Goal: Task Accomplishment & Management: Use online tool/utility

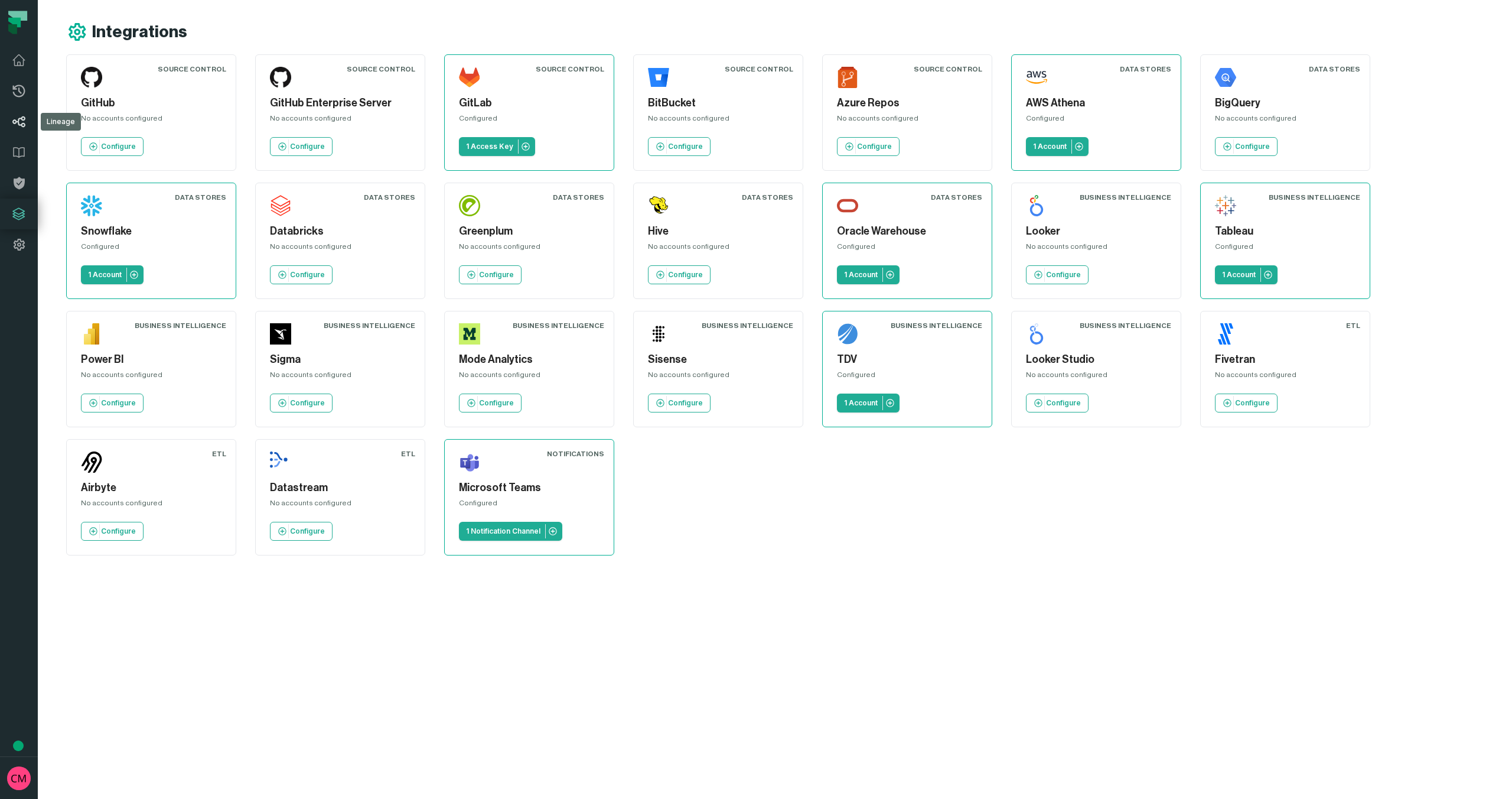
click at [20, 126] on icon at bounding box center [19, 122] width 14 height 14
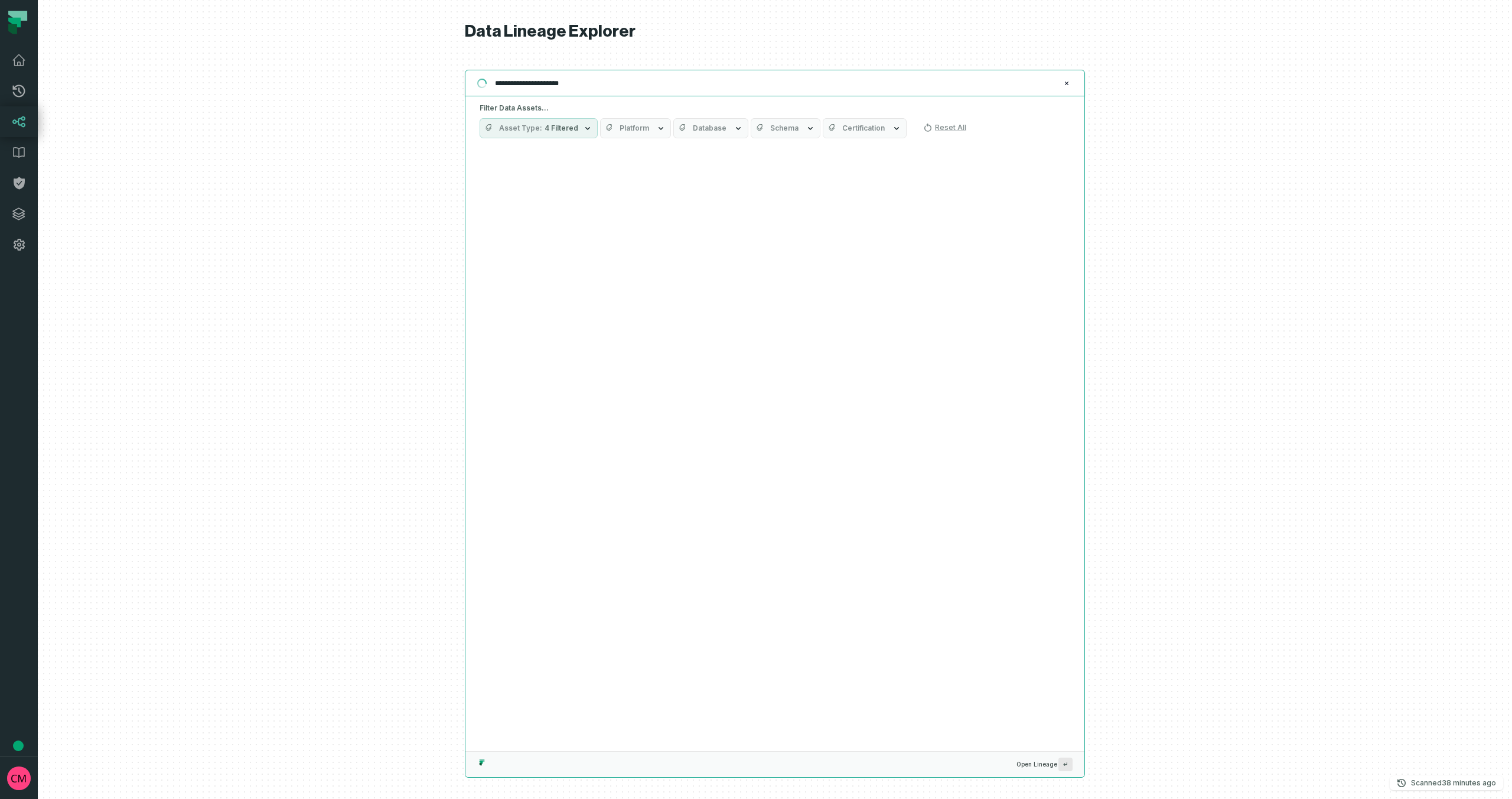
type input "**********"
click at [583, 129] on icon "button" at bounding box center [587, 129] width 10 height 10
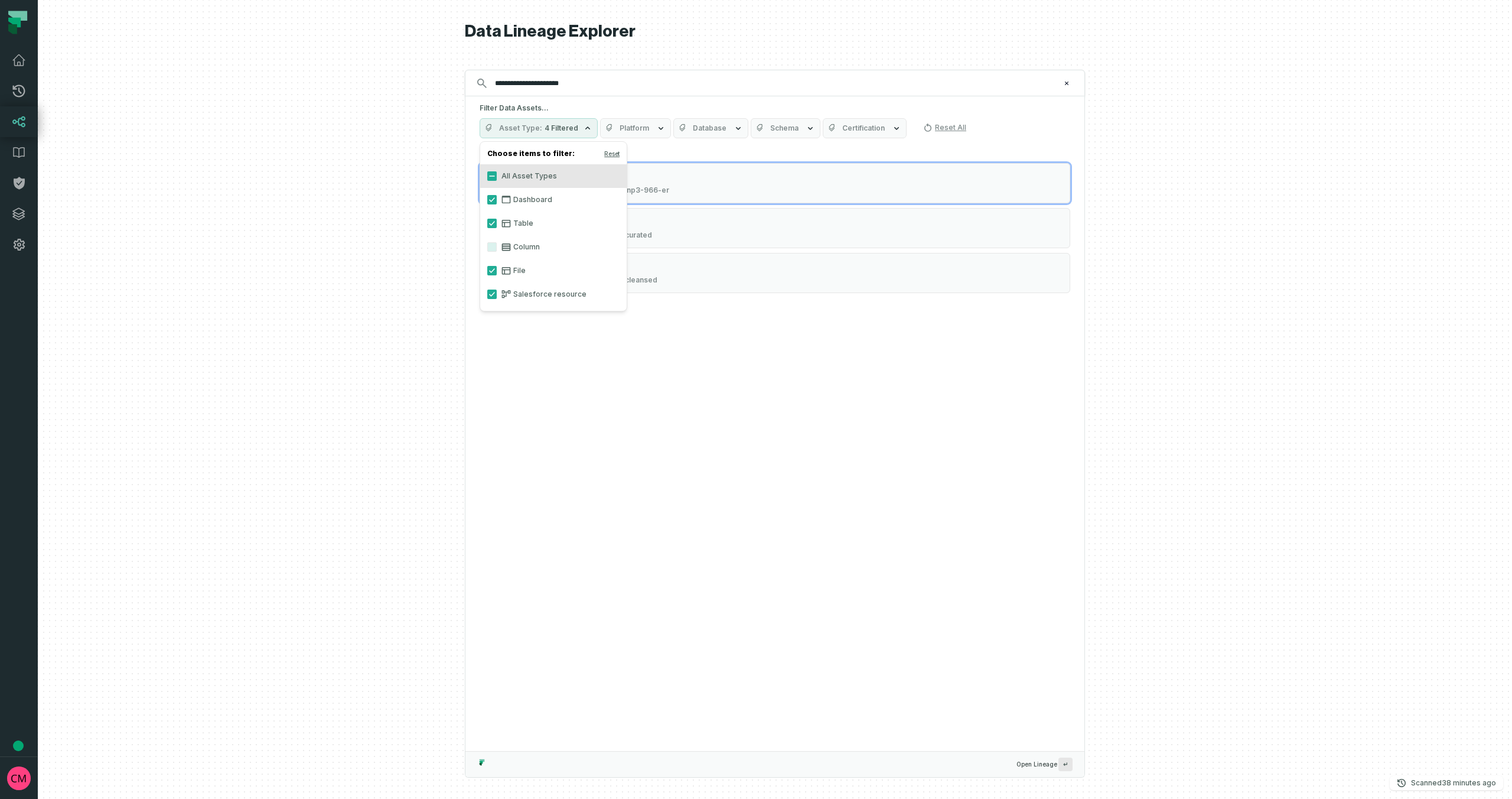
click at [583, 129] on icon "button" at bounding box center [587, 129] width 10 height 10
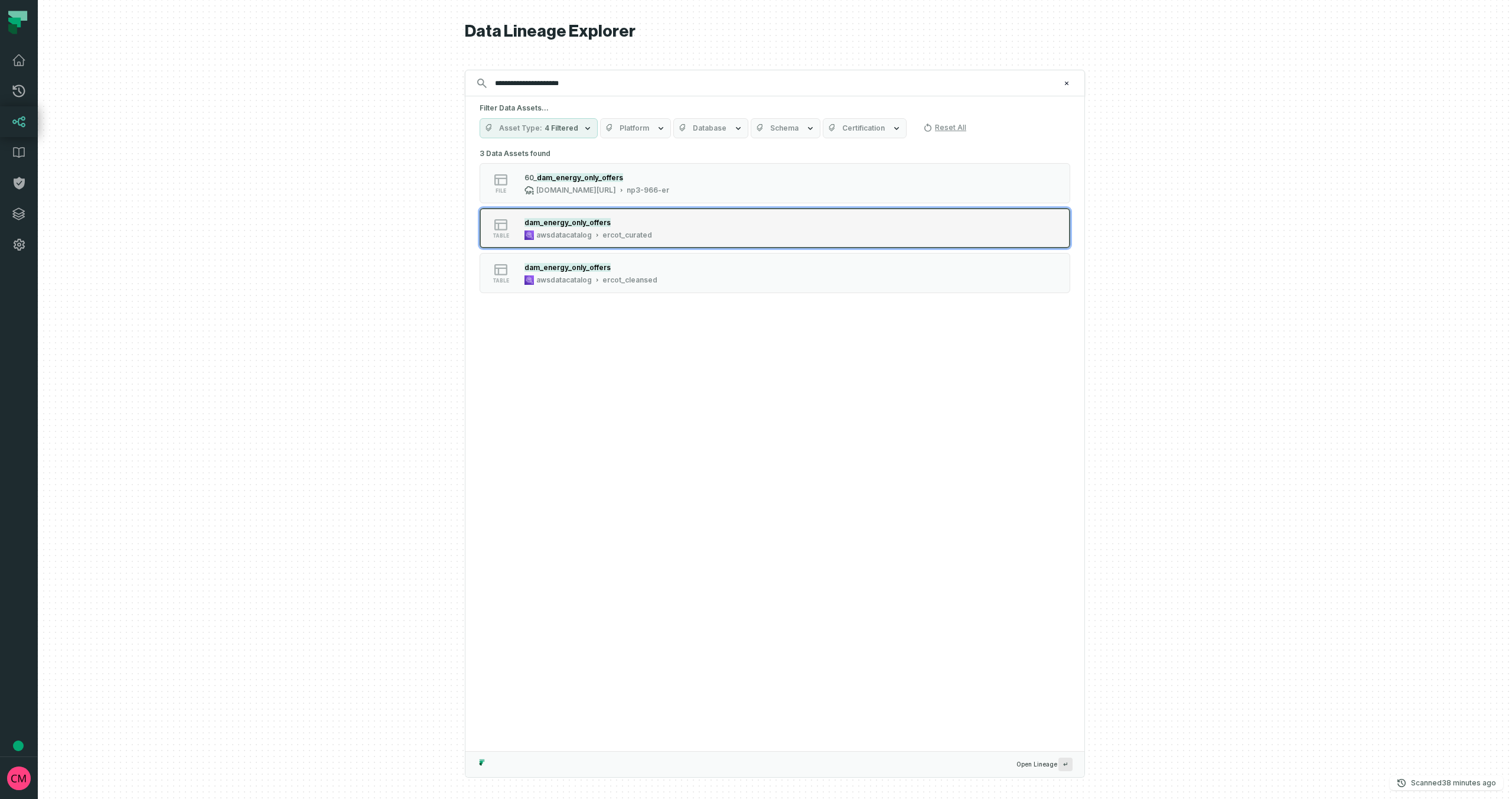
click at [590, 230] on div "dam_energy_only_offers awsdatacatalog ercot_curated" at bounding box center [588, 228] width 137 height 24
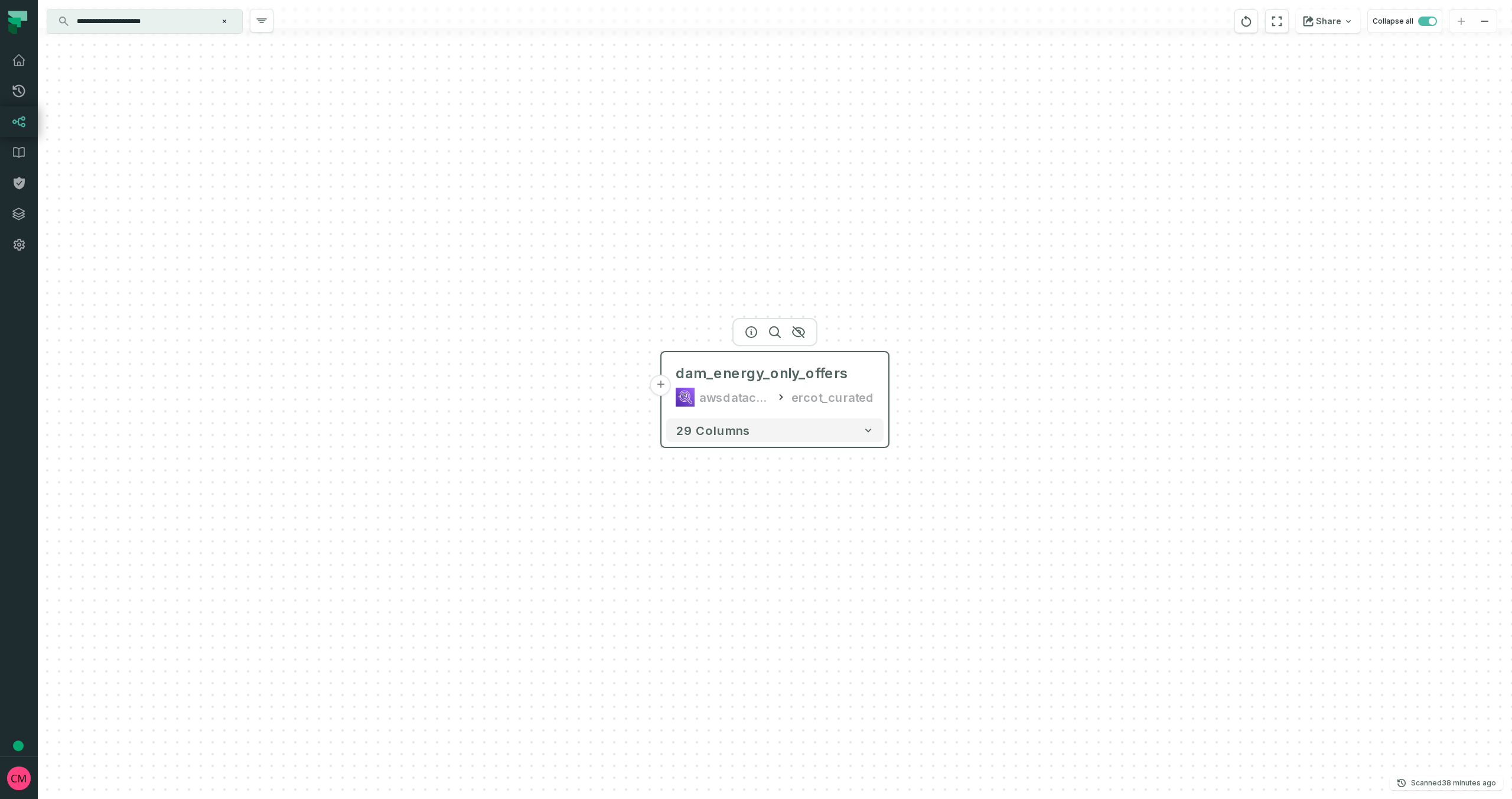
click at [661, 387] on button "+" at bounding box center [661, 386] width 21 height 21
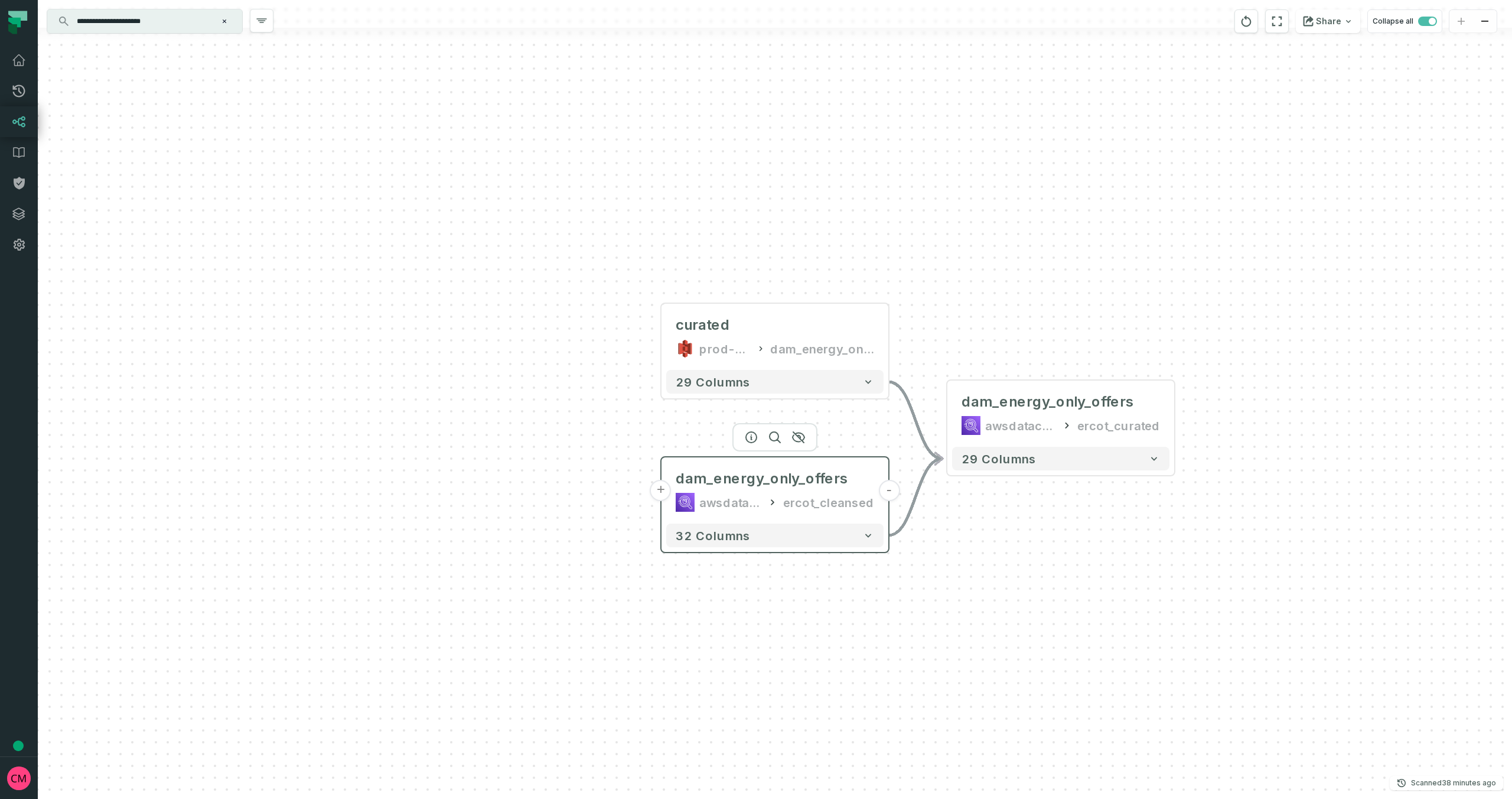
click at [659, 493] on button "+" at bounding box center [661, 491] width 21 height 21
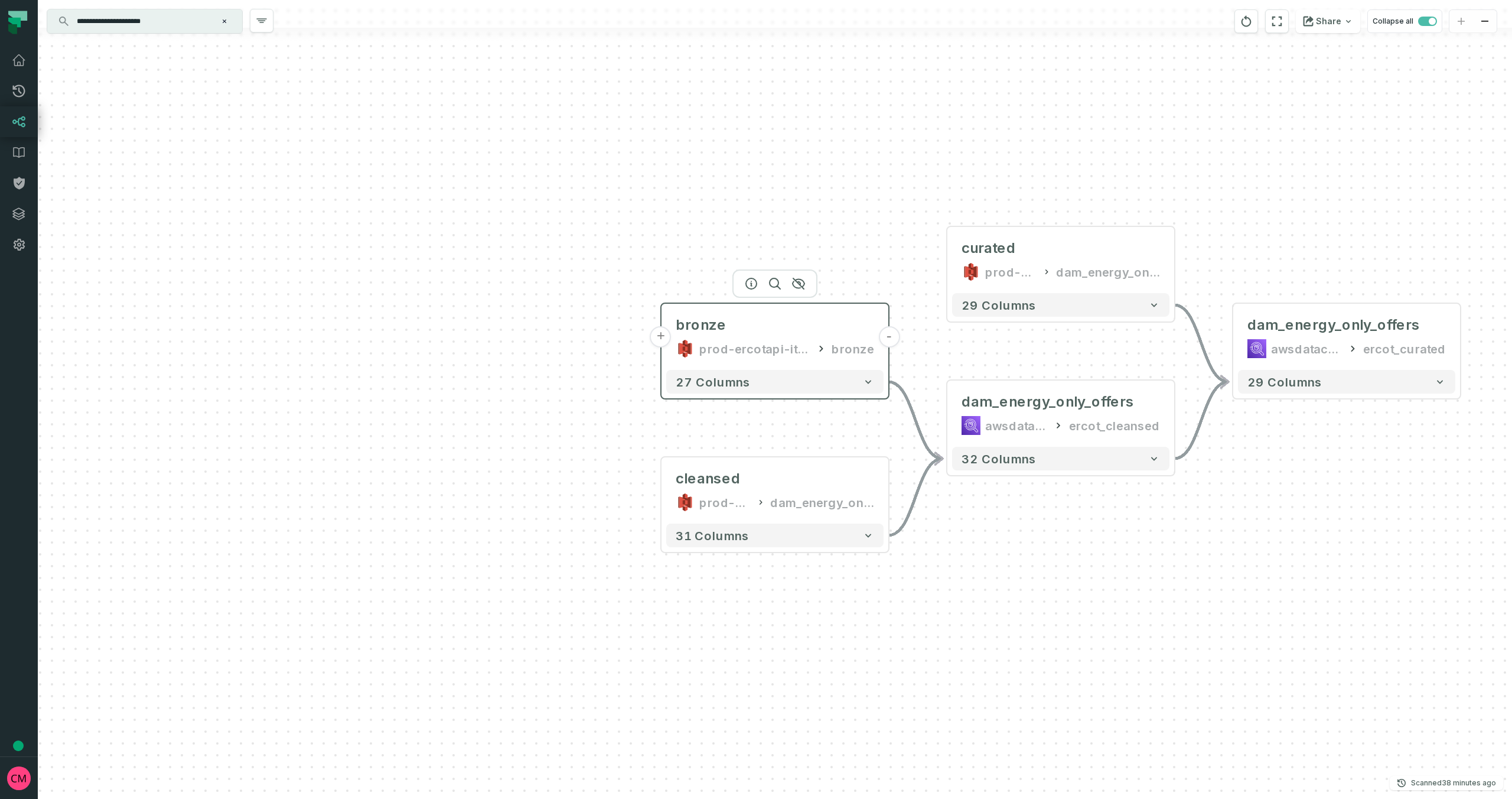
click at [662, 337] on button "+" at bounding box center [661, 337] width 21 height 21
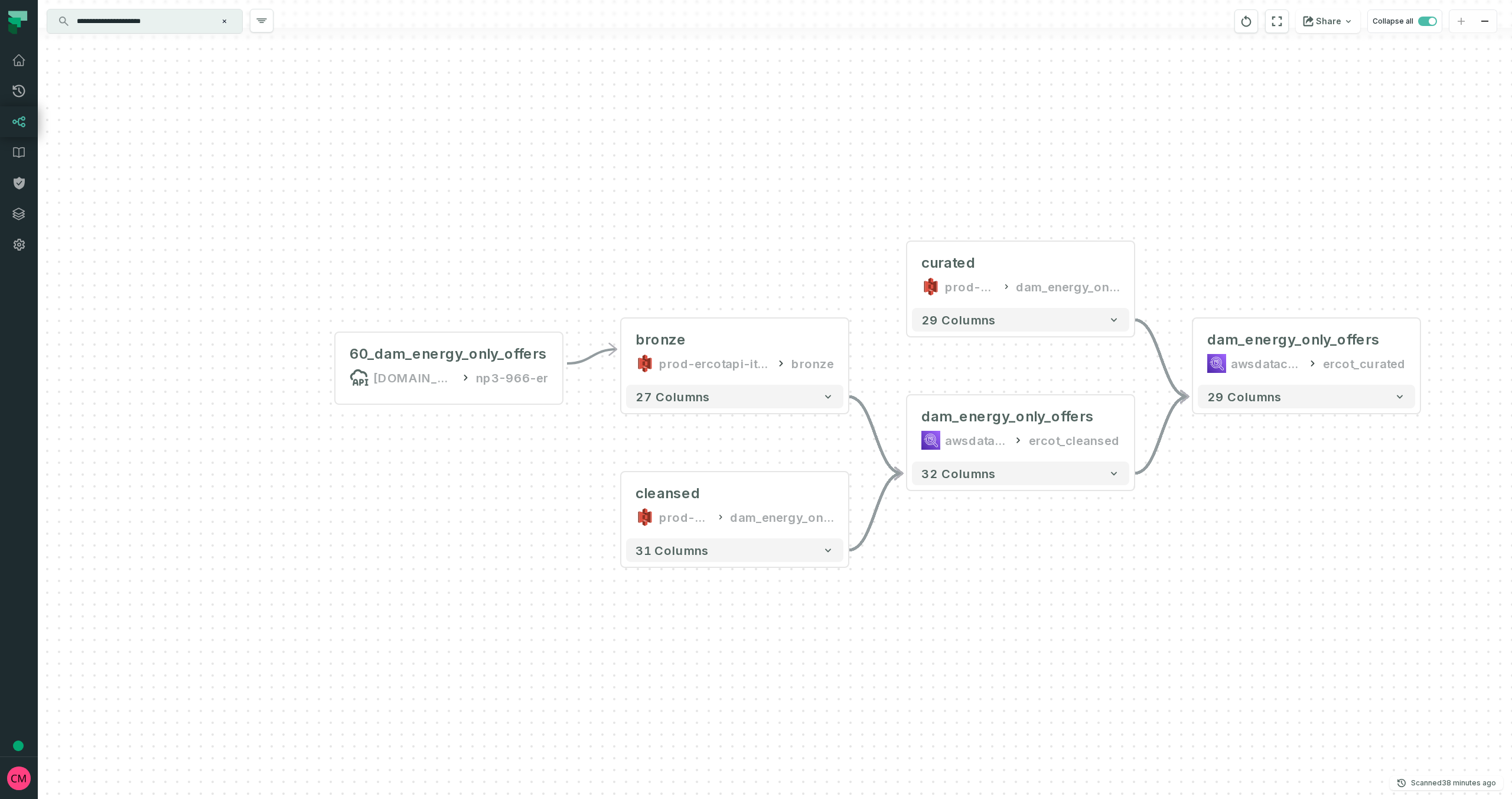
drag, startPoint x: 807, startPoint y: 547, endPoint x: 481, endPoint y: 513, distance: 327.8
click at [481, 513] on div "60_dam_energy_only_offers api.ercot.com/api/public-reports np3-966-er - - bronz…" at bounding box center [775, 399] width 1474 height 799
click at [482, 371] on div "np3-966-er" at bounding box center [512, 378] width 72 height 19
click at [480, 377] on div "np3-966-er" at bounding box center [512, 378] width 72 height 19
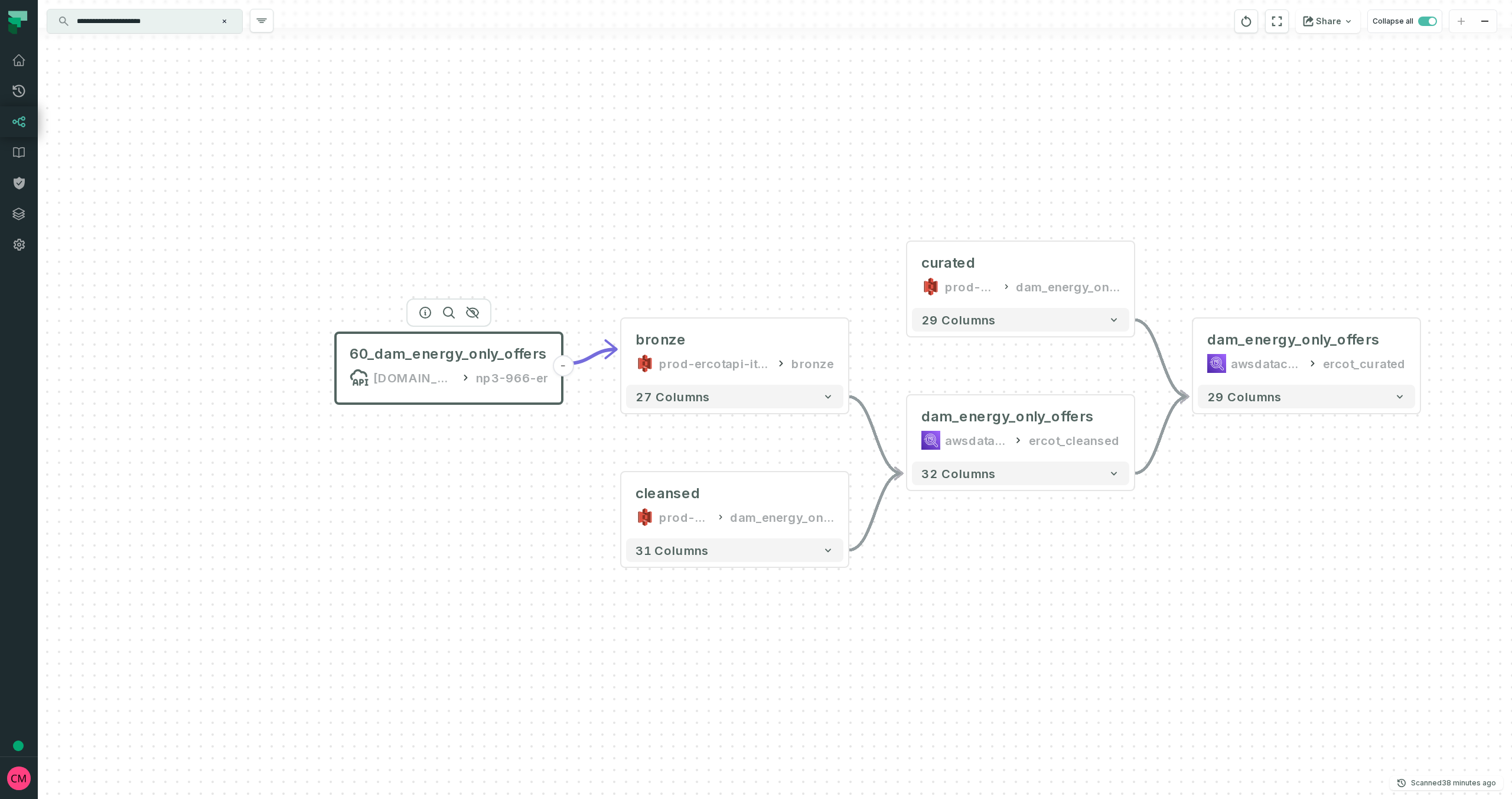
click at [482, 384] on div "np3-966-er" at bounding box center [512, 378] width 72 height 19
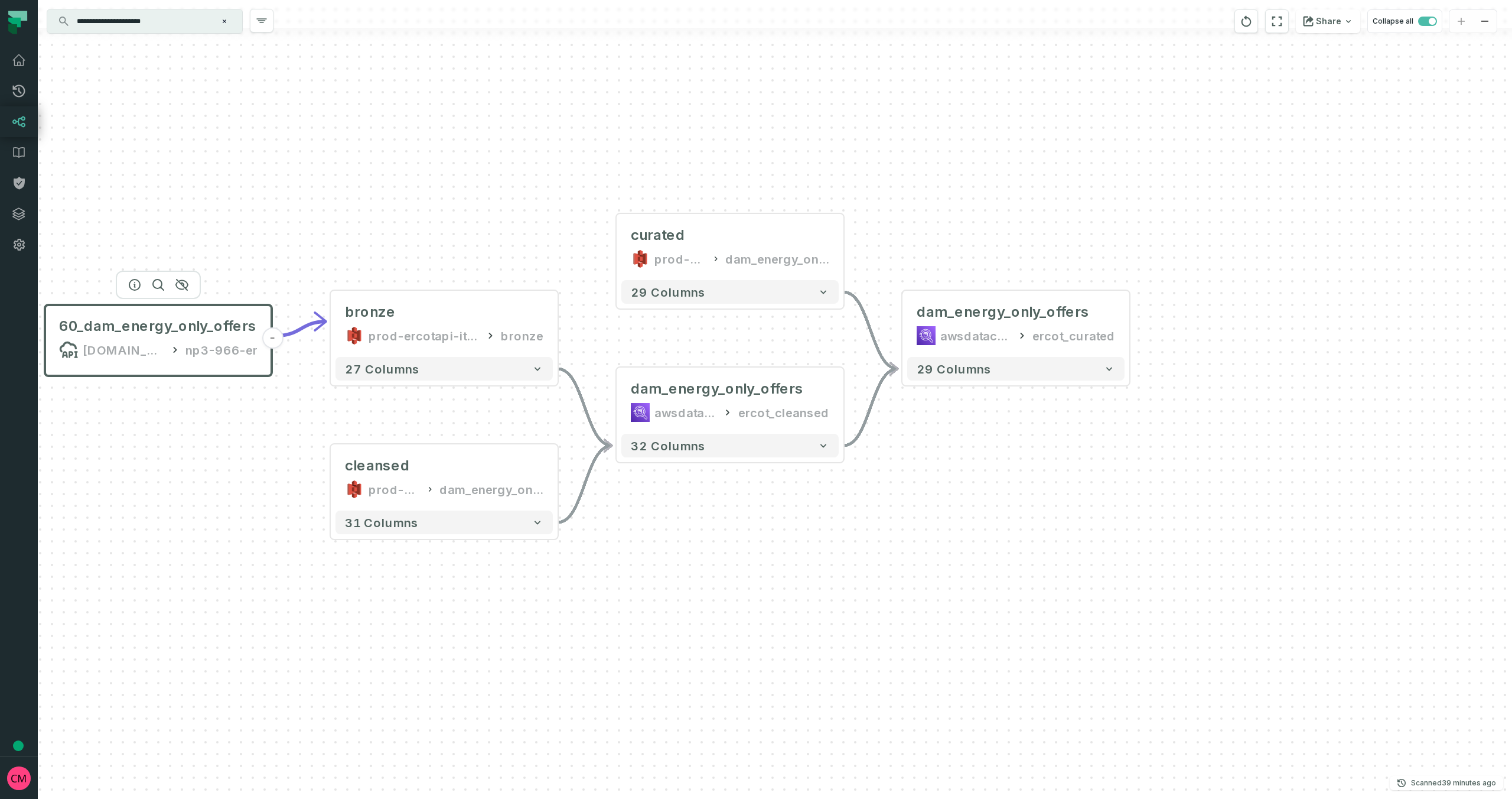
drag, startPoint x: 973, startPoint y: 570, endPoint x: 702, endPoint y: 544, distance: 272.2
click at [702, 544] on div "60_dam_energy_only_offers api.ercot.com/api/public-reports np3-966-er - - bronz…" at bounding box center [775, 399] width 1474 height 799
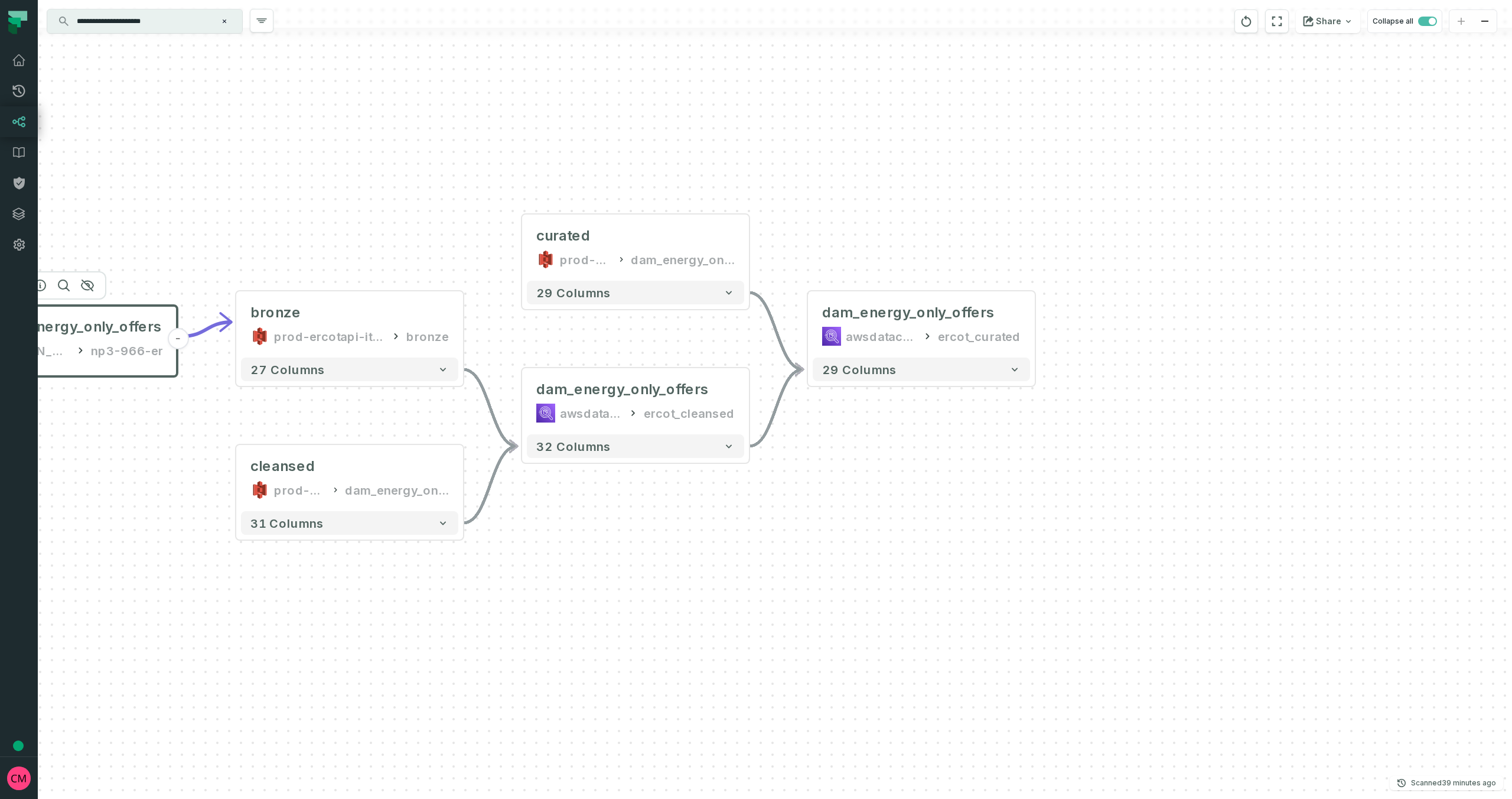
drag, startPoint x: 952, startPoint y: 533, endPoint x: 866, endPoint y: 534, distance: 86.0
click at [866, 534] on div "60_dam_energy_only_offers api.ercot.com/api/public-reports np3-966-er - - bronz…" at bounding box center [775, 399] width 1474 height 799
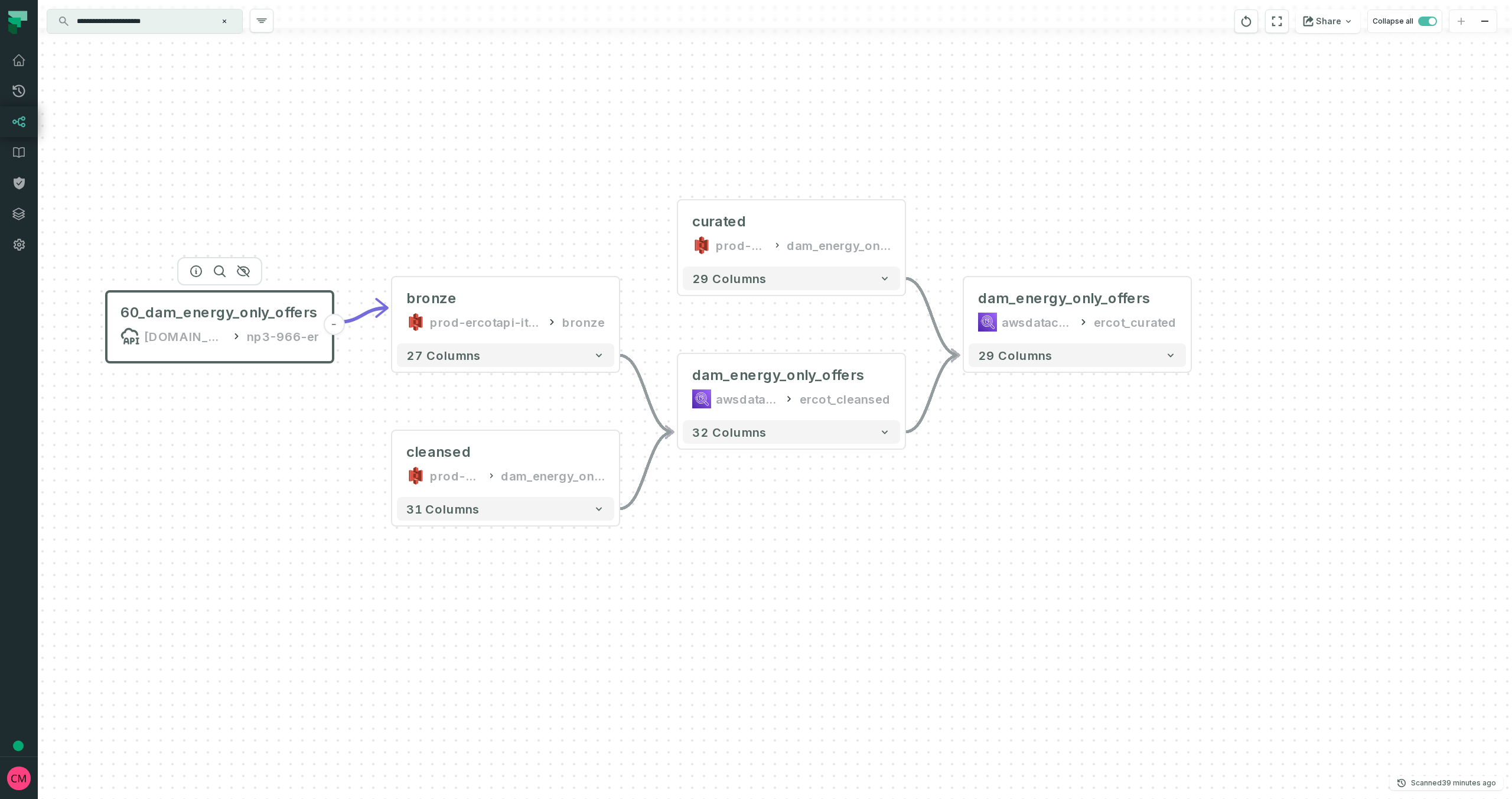
drag, startPoint x: 622, startPoint y: 533, endPoint x: 778, endPoint y: 519, distance: 156.6
click at [778, 519] on div "60_dam_energy_only_offers api.ercot.com/api/public-reports np3-966-er - - bronz…" at bounding box center [775, 399] width 1474 height 799
click at [284, 429] on div "60_dam_energy_only_offers api.ercot.com/api/public-reports np3-966-er - - bronz…" at bounding box center [775, 399] width 1474 height 799
drag, startPoint x: 158, startPoint y: 21, endPoint x: 26, endPoint y: 24, distance: 132.0
click at [27, 24] on body "**********" at bounding box center [756, 399] width 1512 height 799
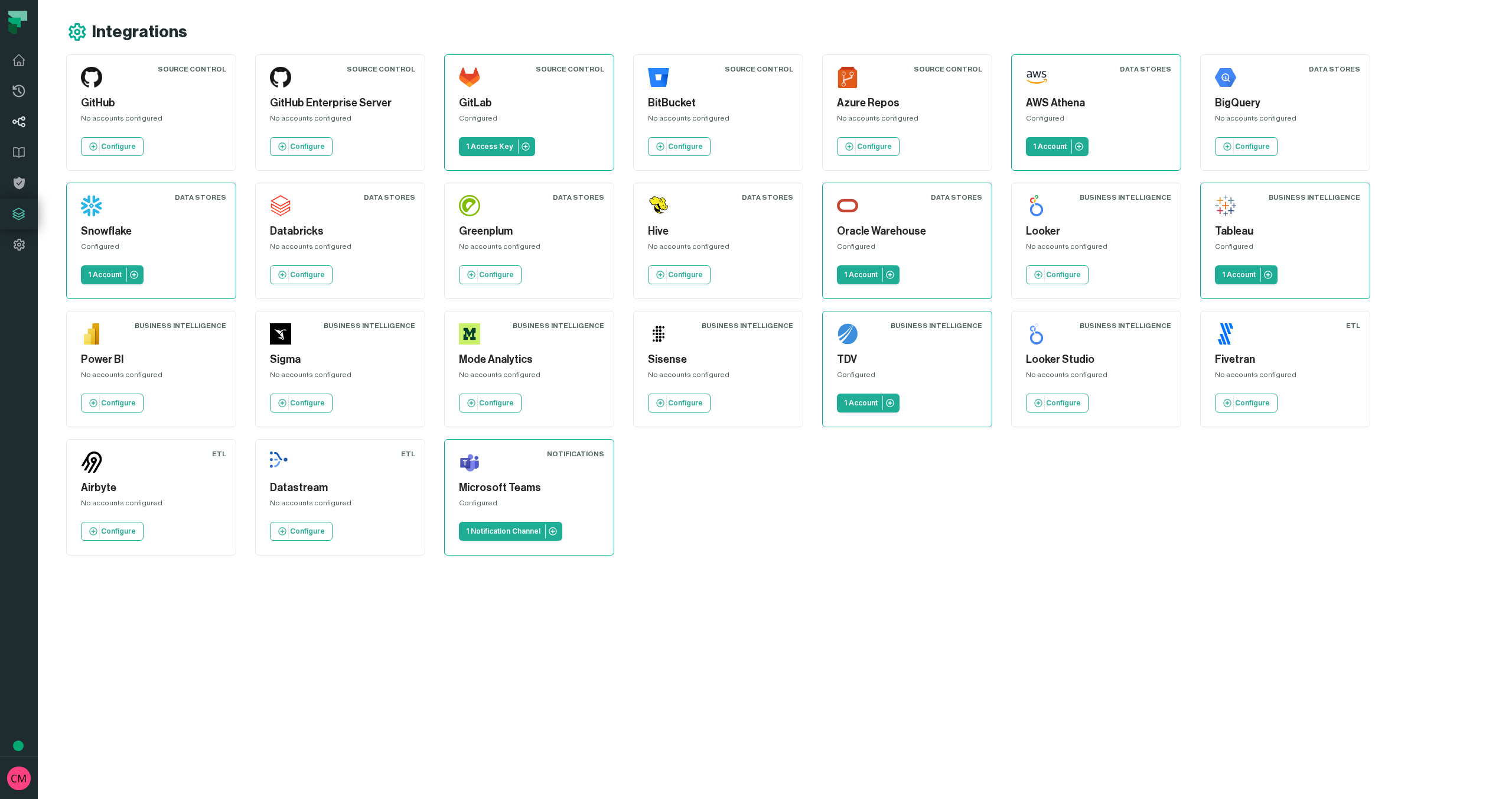
click at [18, 118] on icon at bounding box center [19, 122] width 14 height 14
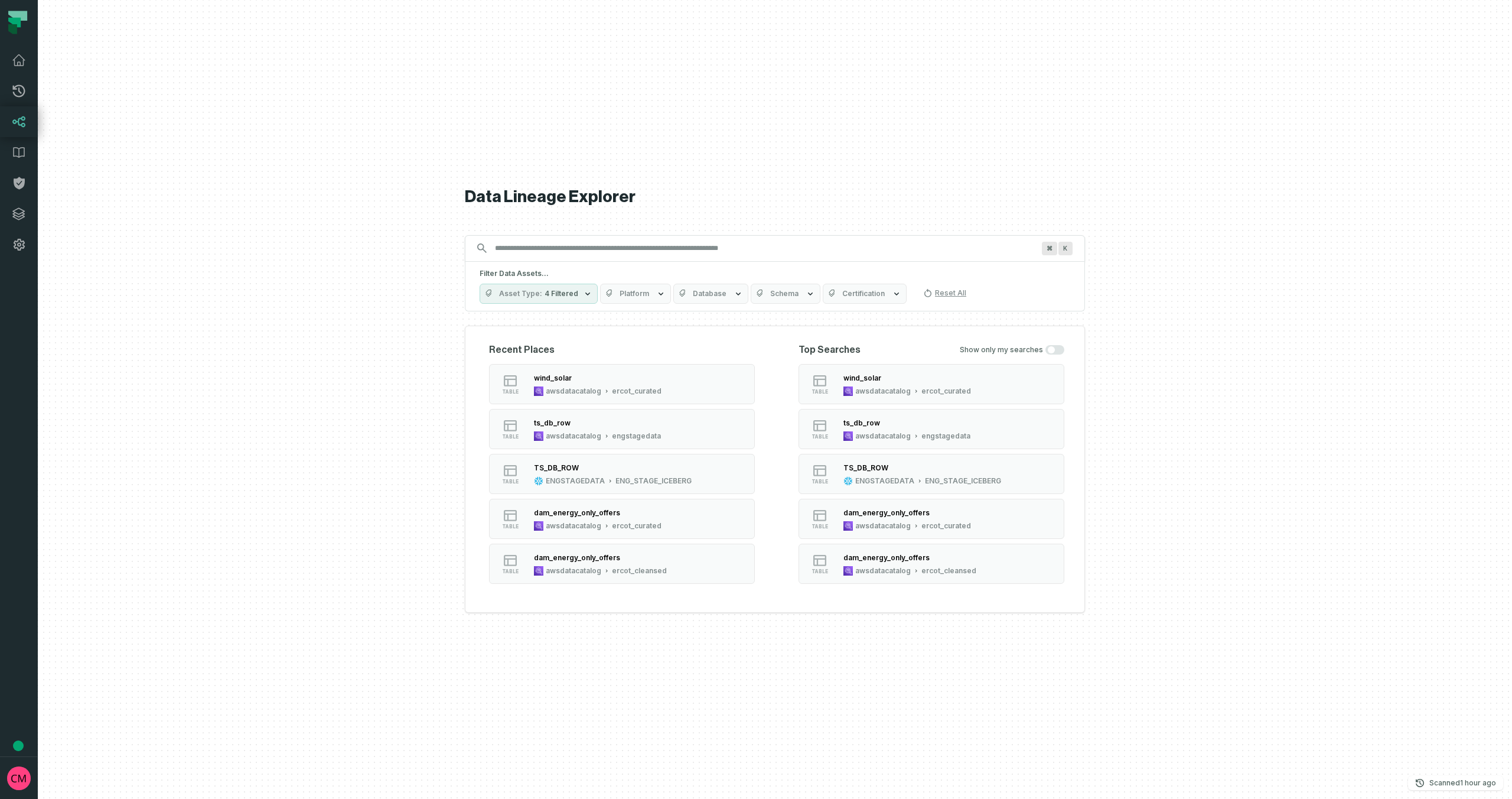
click at [576, 255] on input "Discovery Provider cmdk menu" at bounding box center [764, 248] width 553 height 19
click at [907, 387] on div "awsdatacatalog" at bounding box center [882, 391] width 55 height 10
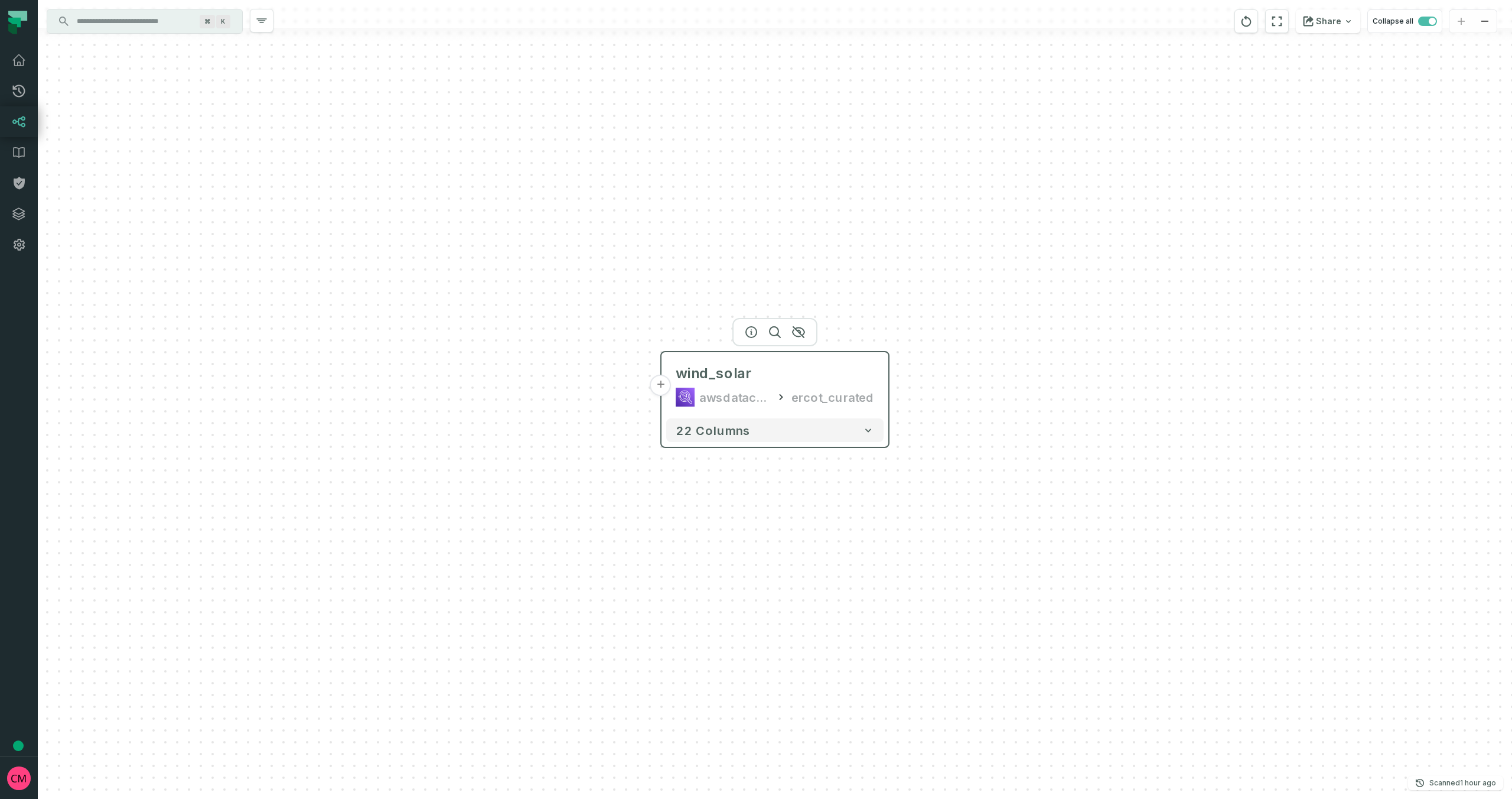
click at [661, 393] on button "+" at bounding box center [661, 386] width 21 height 21
click at [661, 386] on button "+" at bounding box center [661, 385] width 21 height 21
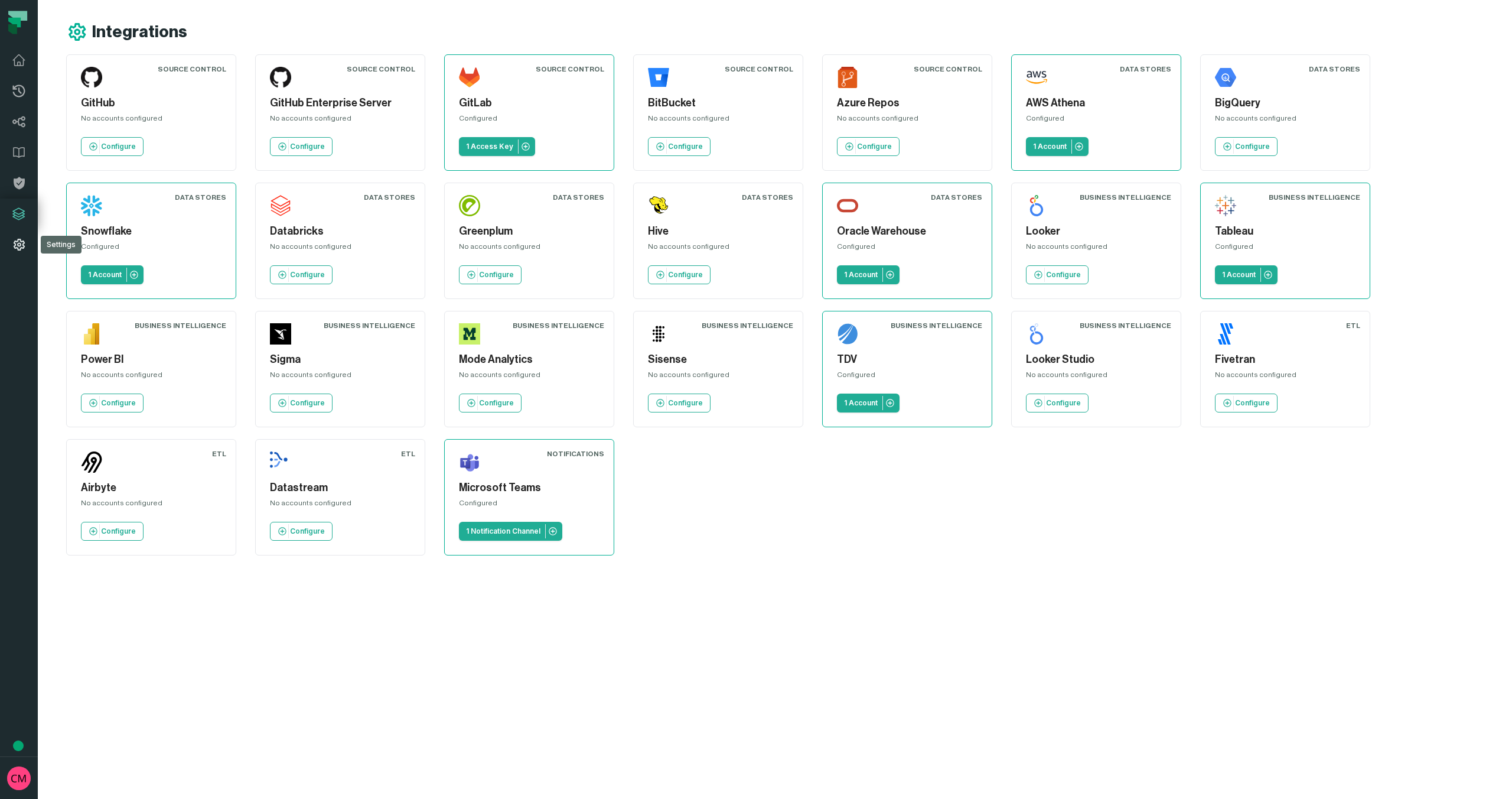
click at [23, 242] on icon at bounding box center [19, 245] width 14 height 14
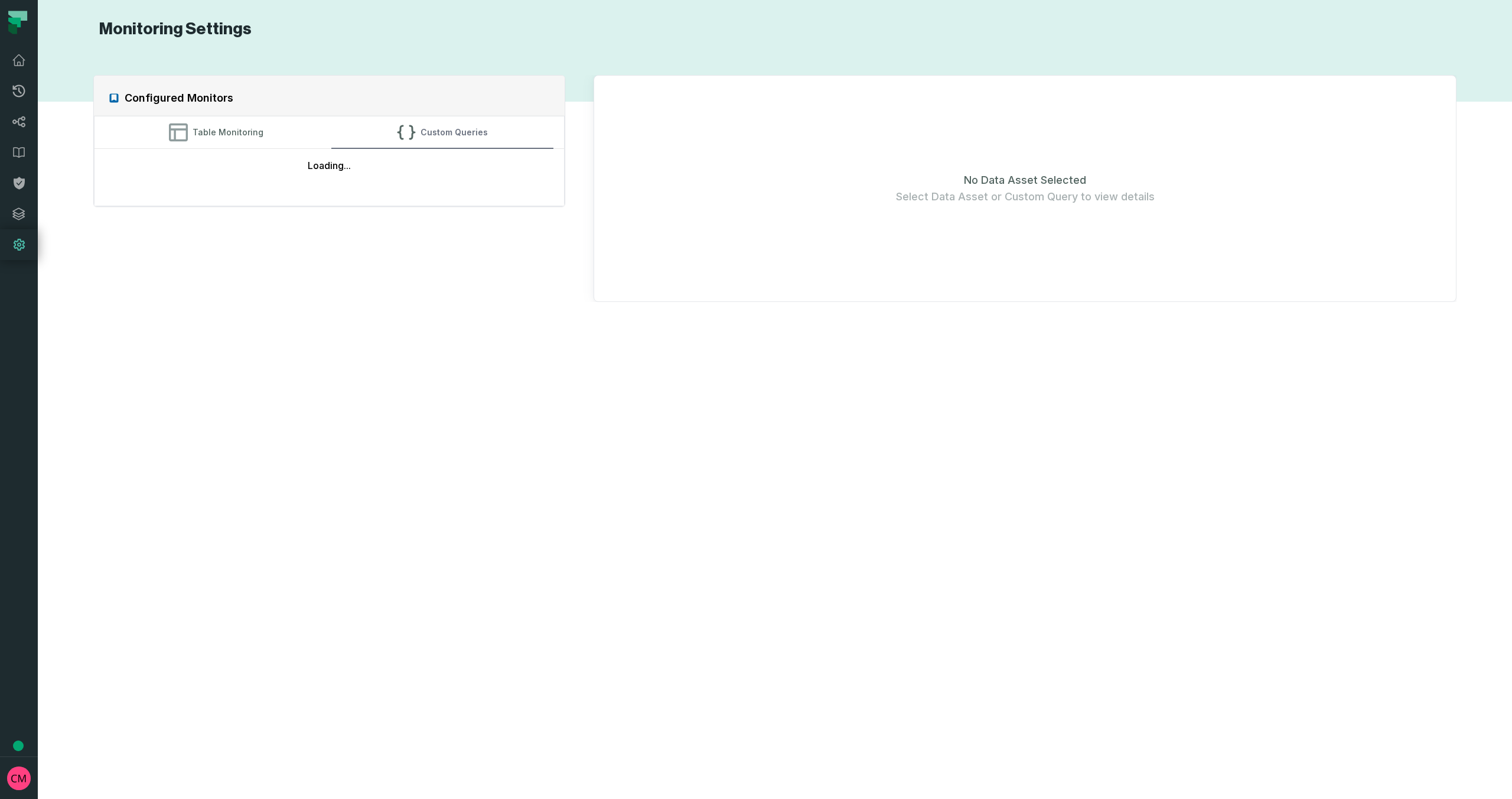
click at [433, 141] on button "Custom Queries" at bounding box center [442, 133] width 222 height 32
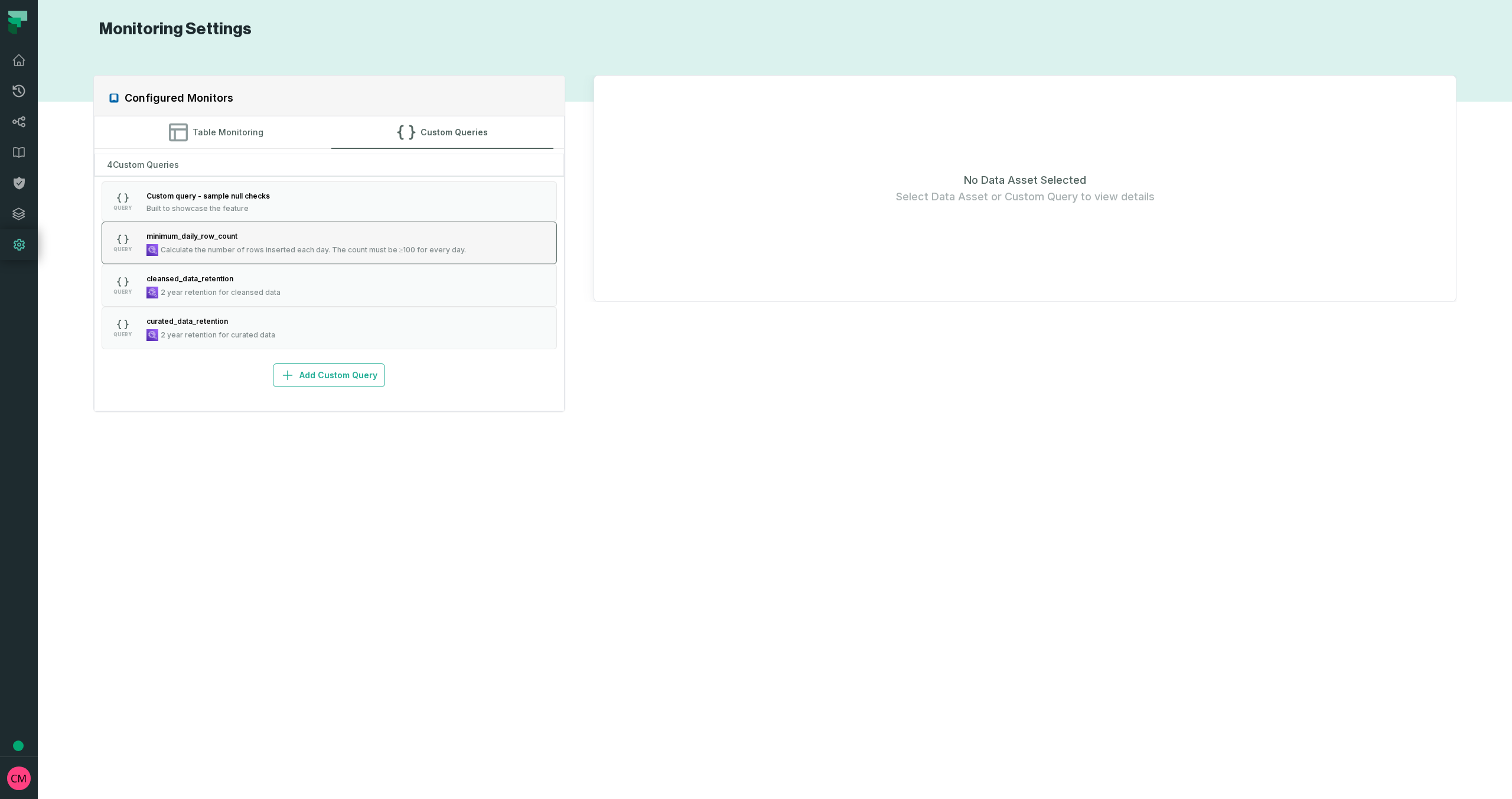
click at [293, 248] on span "Calculate the number of rows inserted each day. The count must be ≥100 for ever…" at bounding box center [313, 250] width 306 height 10
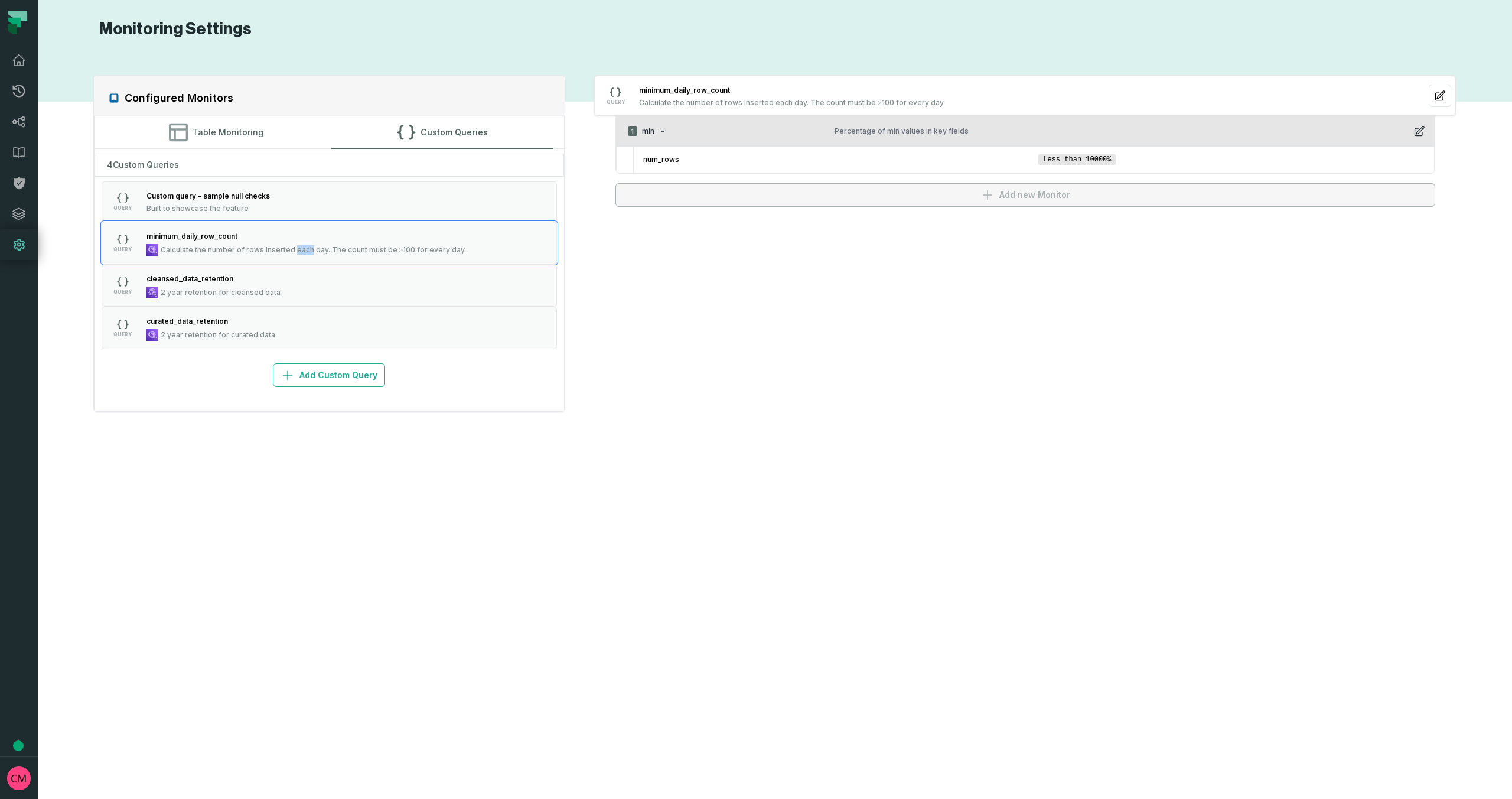
click at [664, 130] on icon "button" at bounding box center [662, 131] width 7 height 7
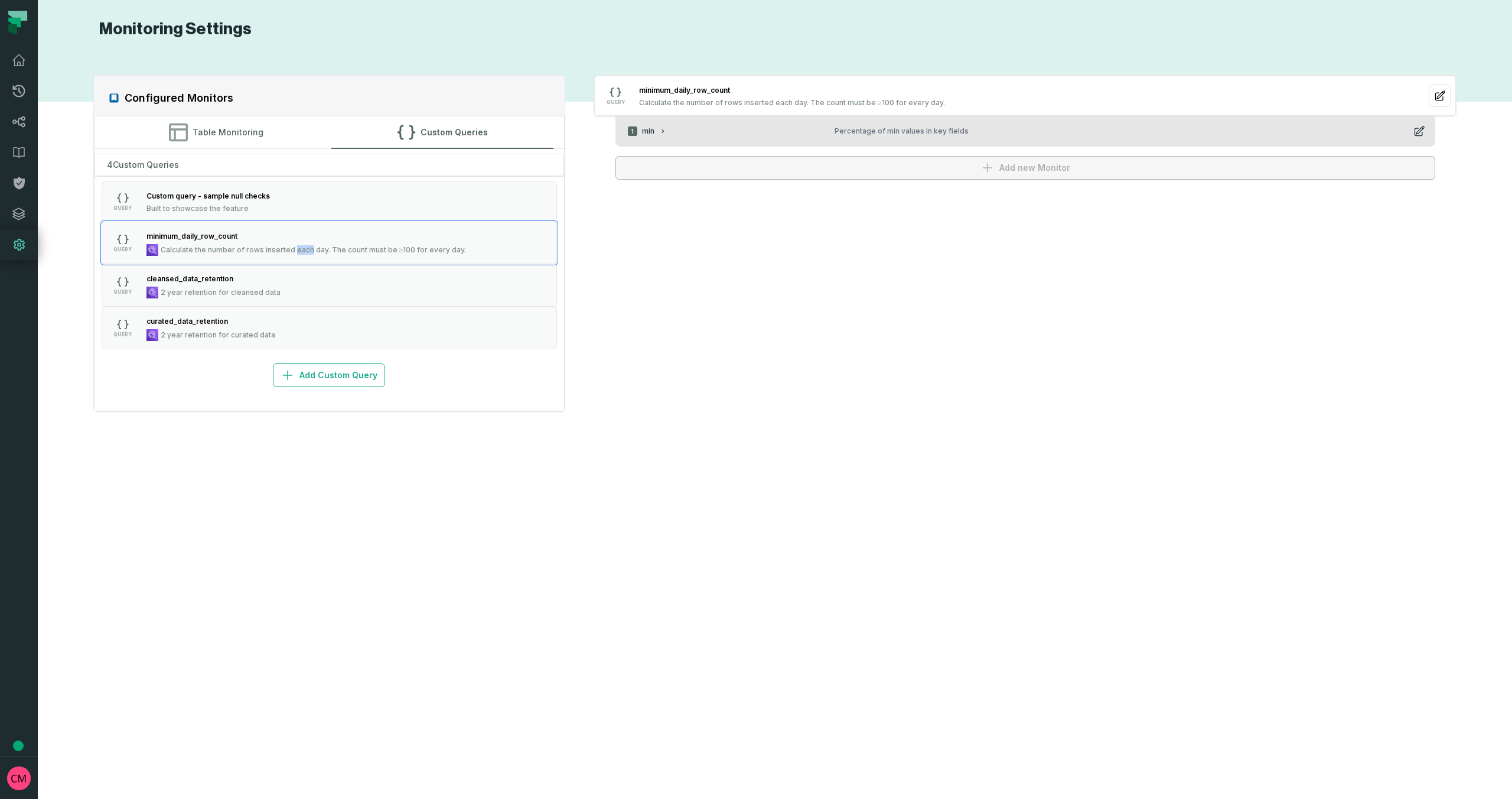
click at [664, 131] on icon "button" at bounding box center [662, 131] width 7 height 7
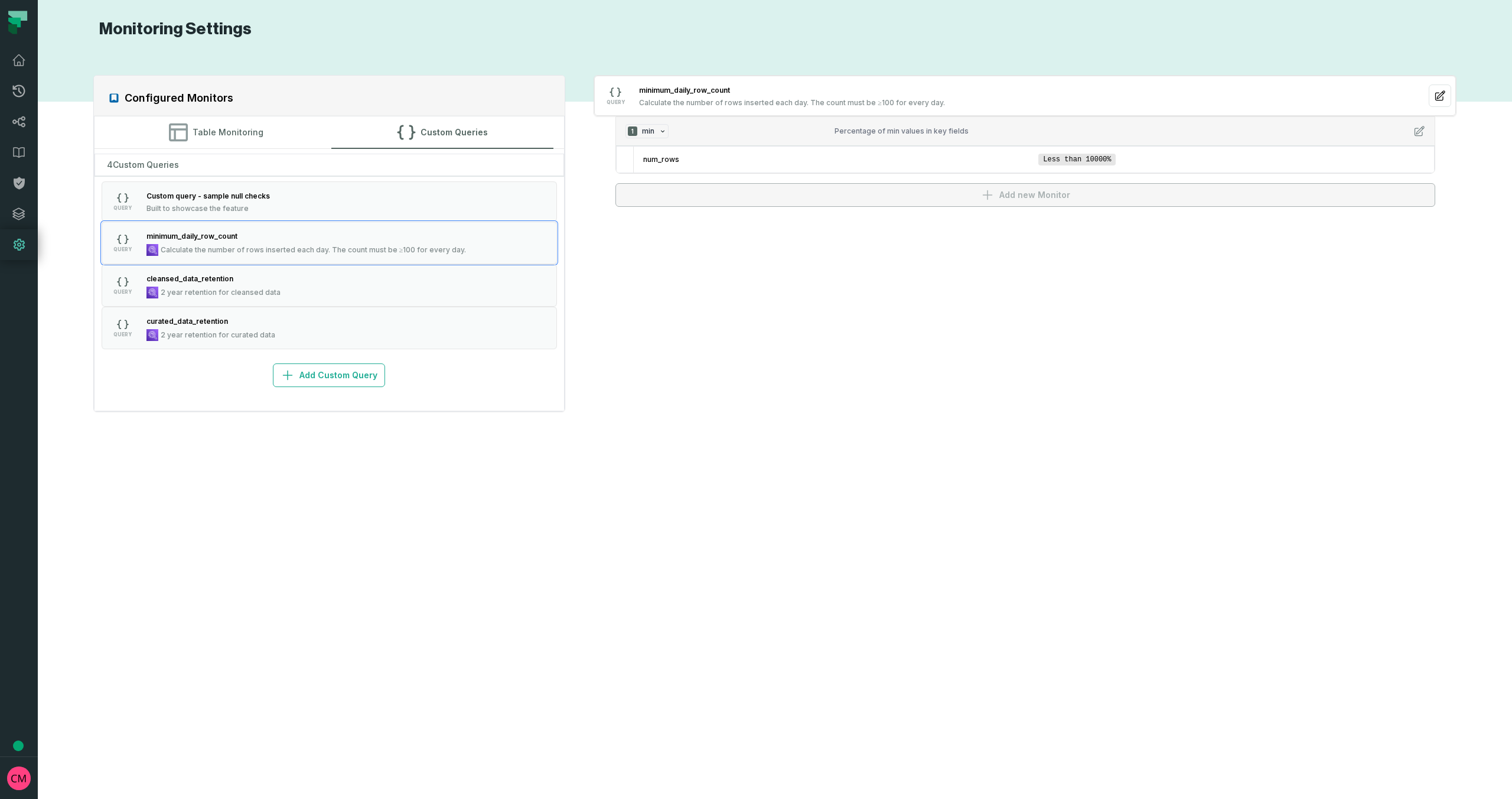
click at [1059, 321] on div "Configured Monitors Table Monitoring Custom Queries 4 Custom Queries QUERY Cust…" at bounding box center [774, 419] width 1450 height 731
click at [1088, 161] on span "Less than 10000%" at bounding box center [1077, 159] width 77 height 12
click at [650, 133] on span "min" at bounding box center [648, 131] width 12 height 10
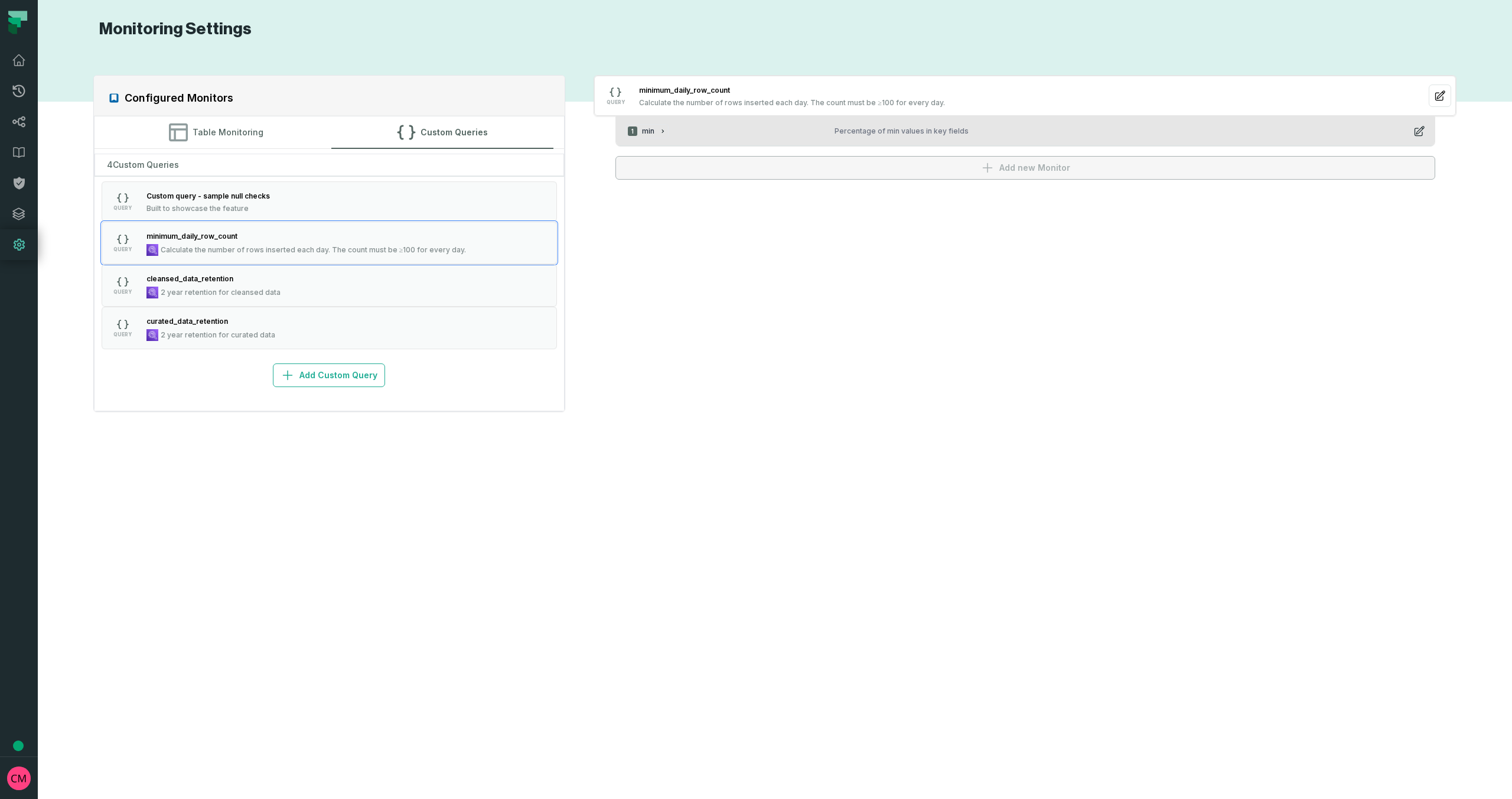
click at [653, 131] on span "min" at bounding box center [648, 131] width 12 height 10
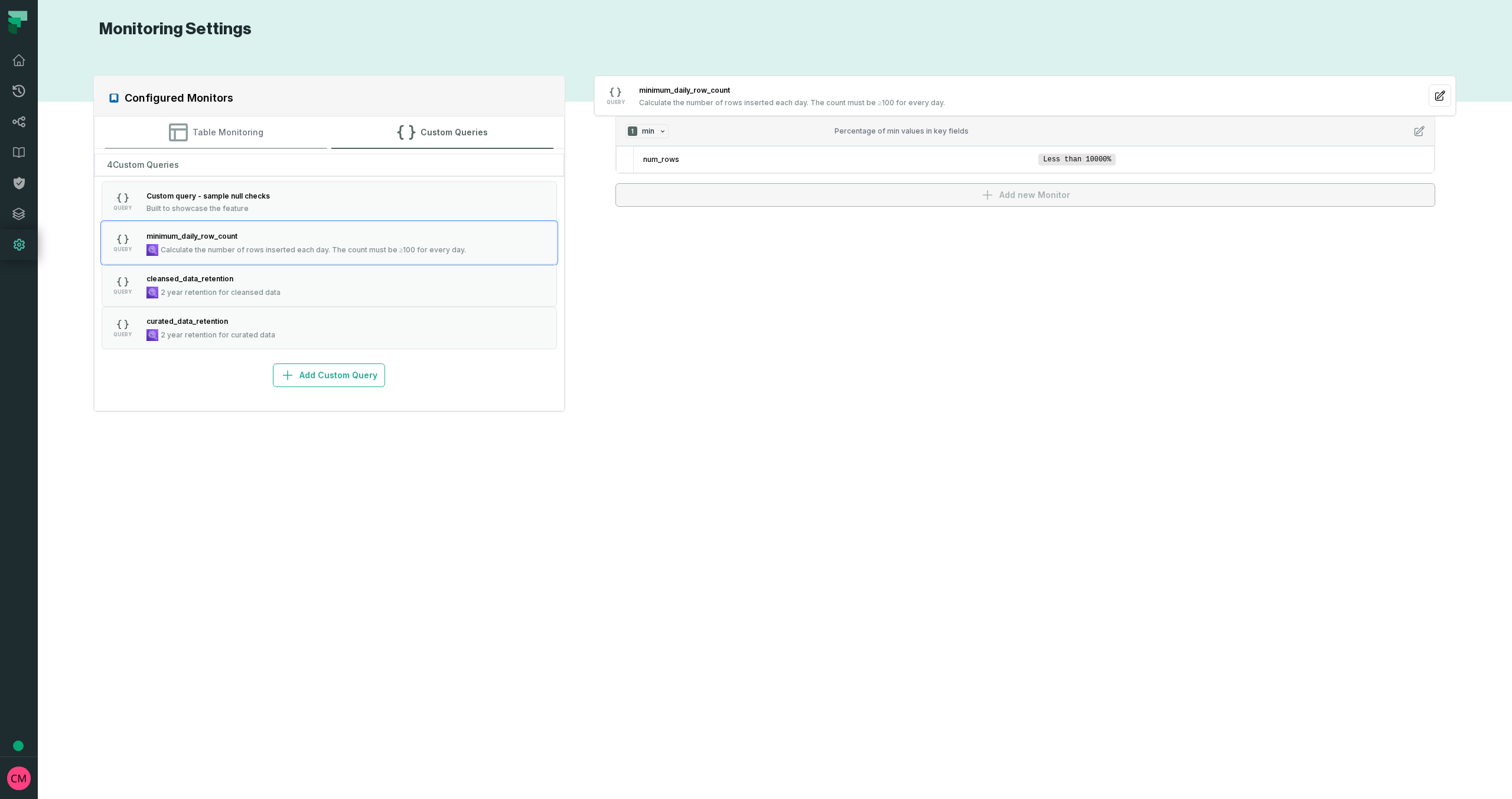
click at [233, 131] on button "Table Monitoring" at bounding box center [216, 133] width 222 height 32
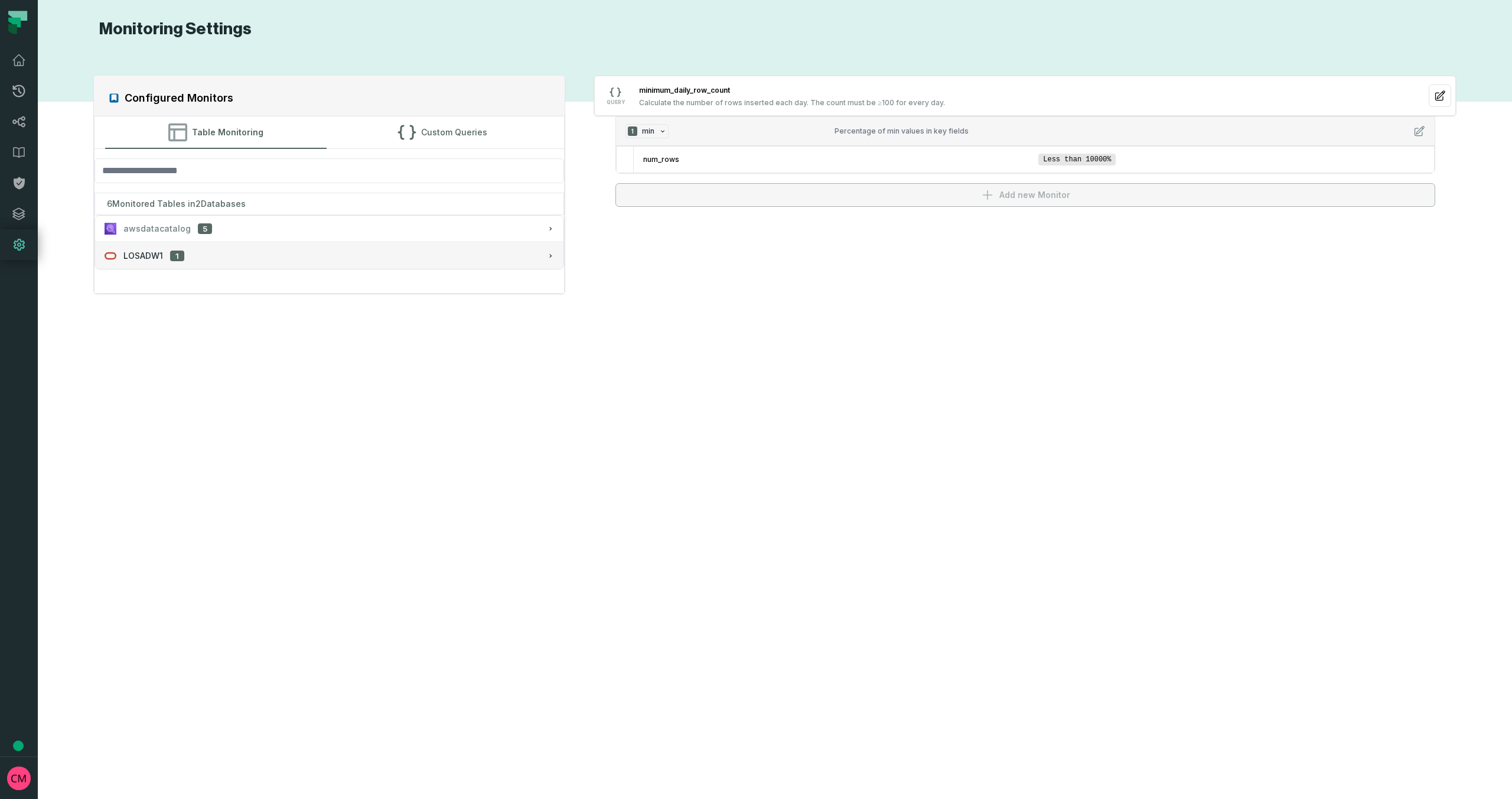
click at [156, 255] on span "LOSADW1" at bounding box center [143, 256] width 40 height 12
click at [146, 253] on span "LOSADW1" at bounding box center [143, 256] width 40 height 12
click at [164, 232] on span "awsdatacatalog" at bounding box center [157, 228] width 67 height 12
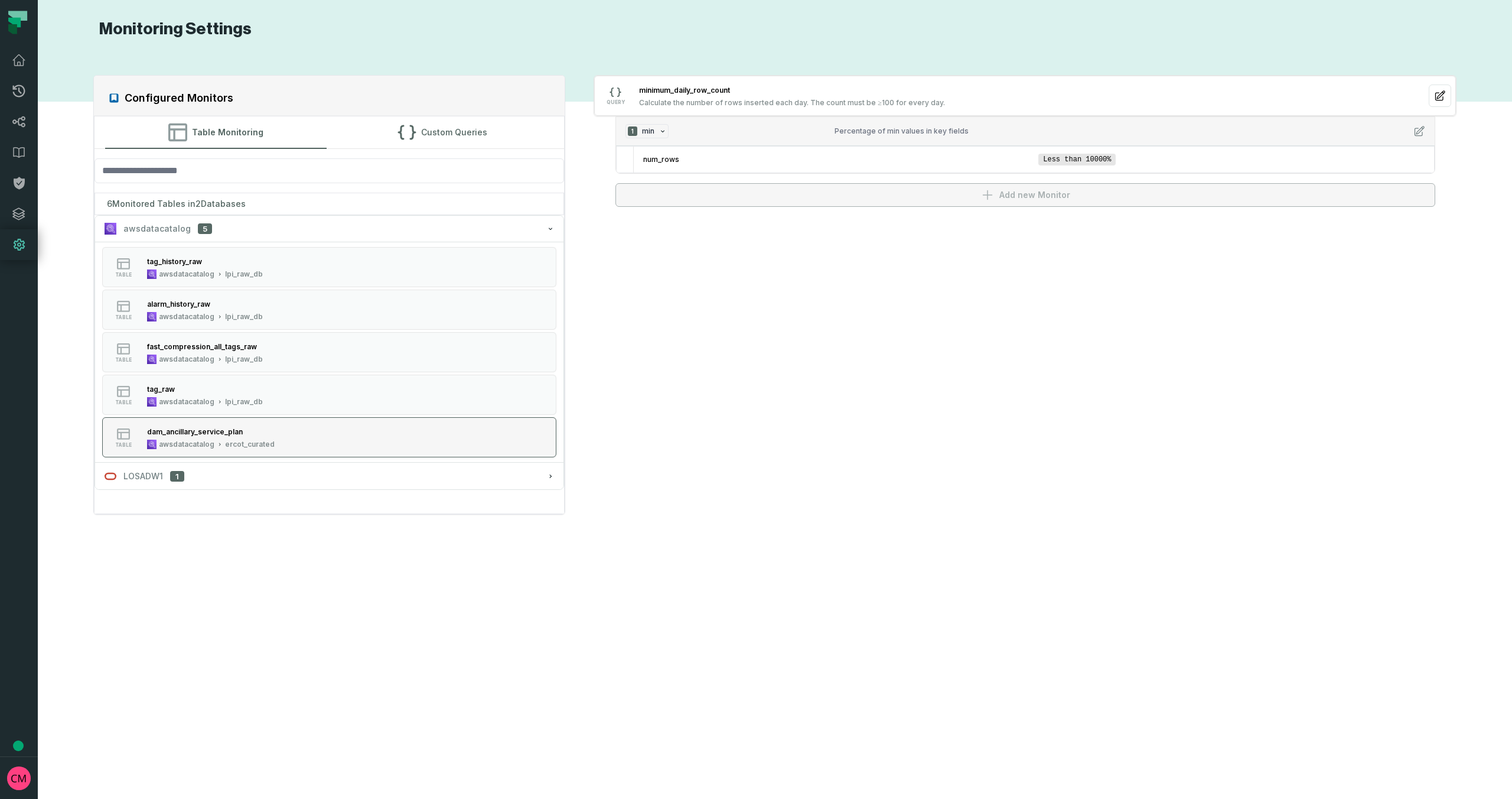
click at [278, 433] on button "table dam_ancillary_service_plan awsdatacatalog ercot_curated" at bounding box center [329, 437] width 455 height 40
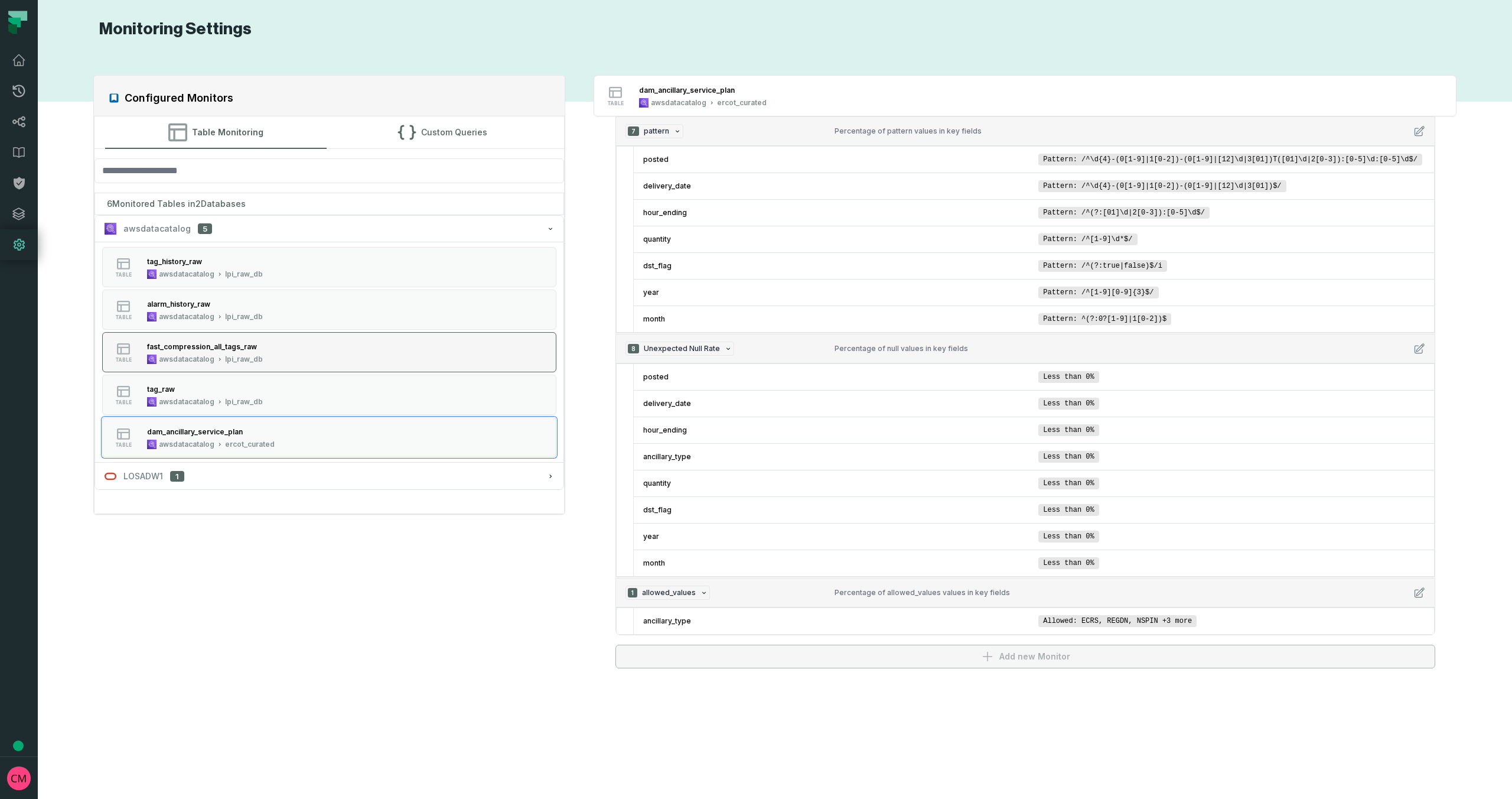
click at [266, 368] on button "table fast_compression_all_tags_raw awsdatacatalog lpi_raw_db" at bounding box center [329, 352] width 455 height 40
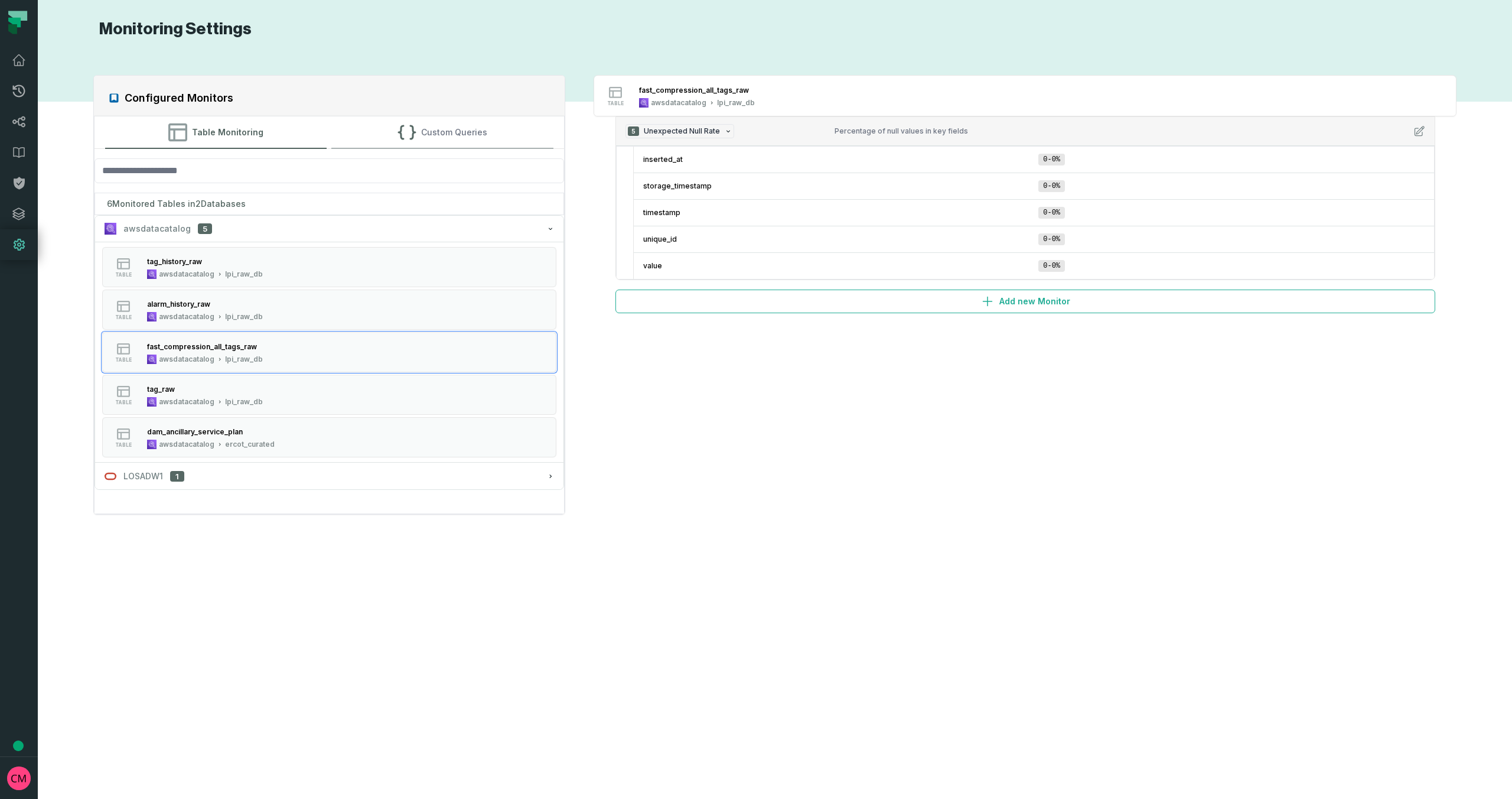
click at [457, 139] on button "Custom Queries" at bounding box center [442, 133] width 222 height 32
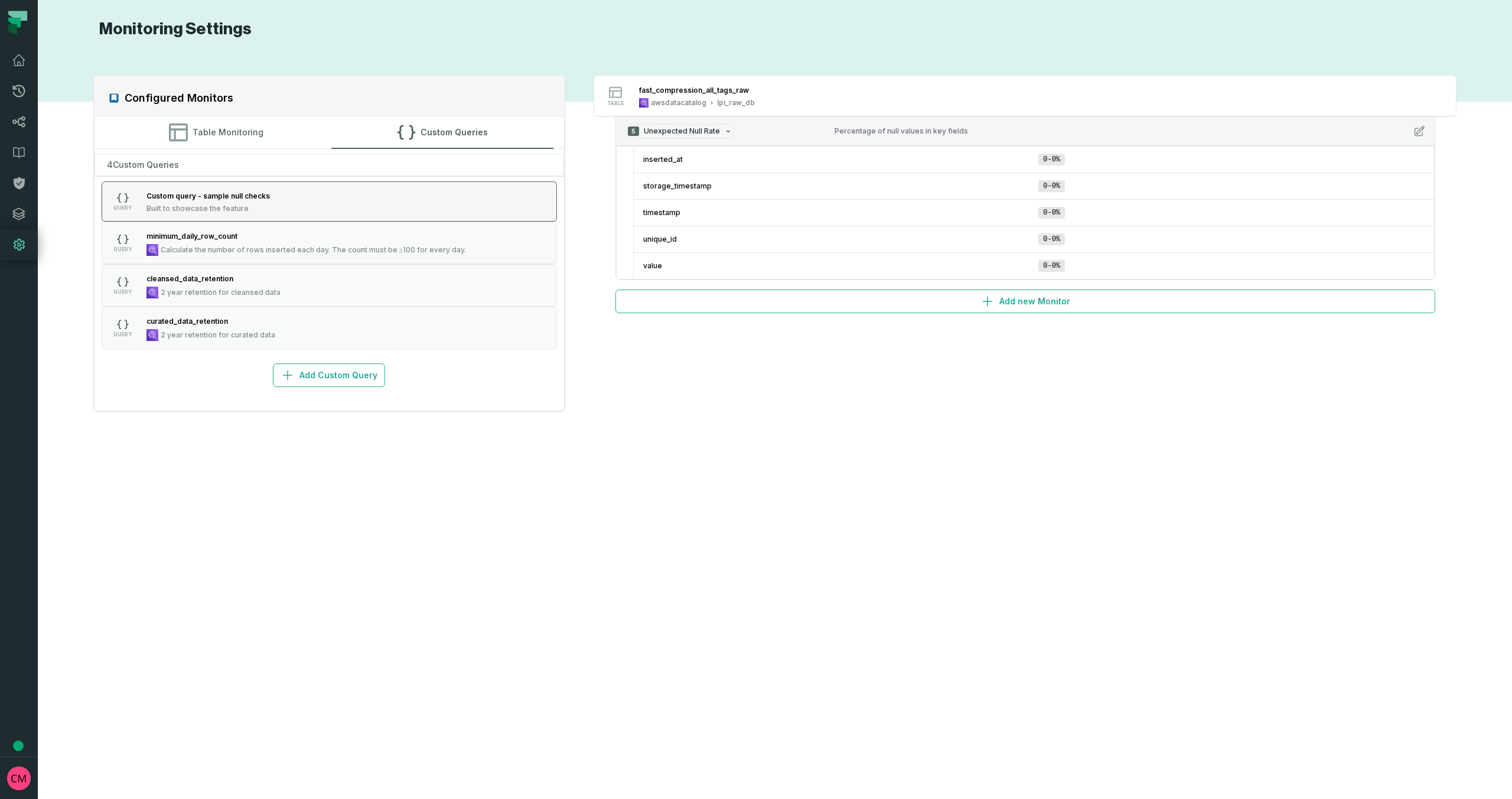
click at [242, 205] on span "Built to showcase the feature" at bounding box center [197, 209] width 102 height 10
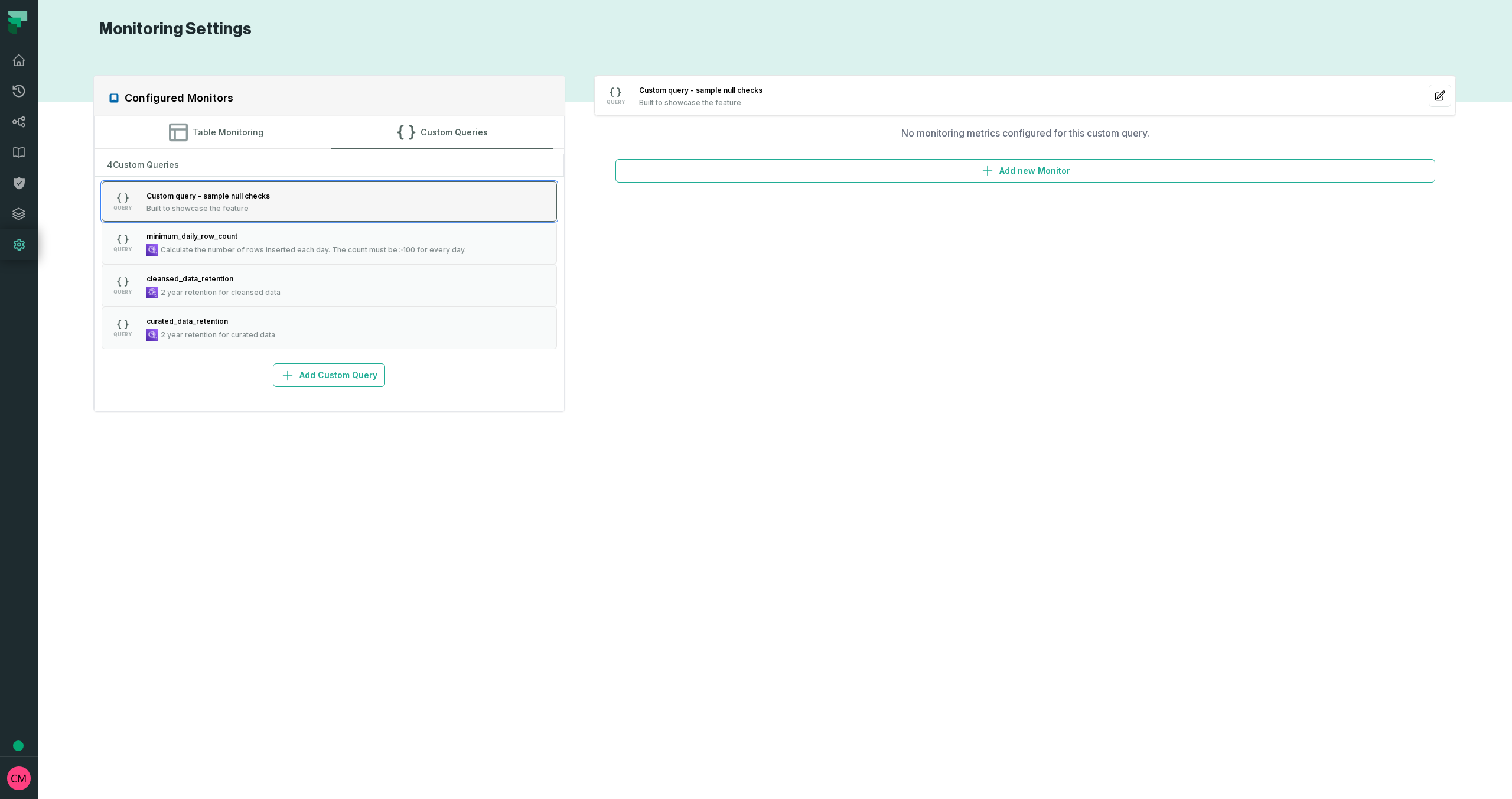
click at [242, 205] on span "Built to showcase the feature" at bounding box center [197, 209] width 102 height 10
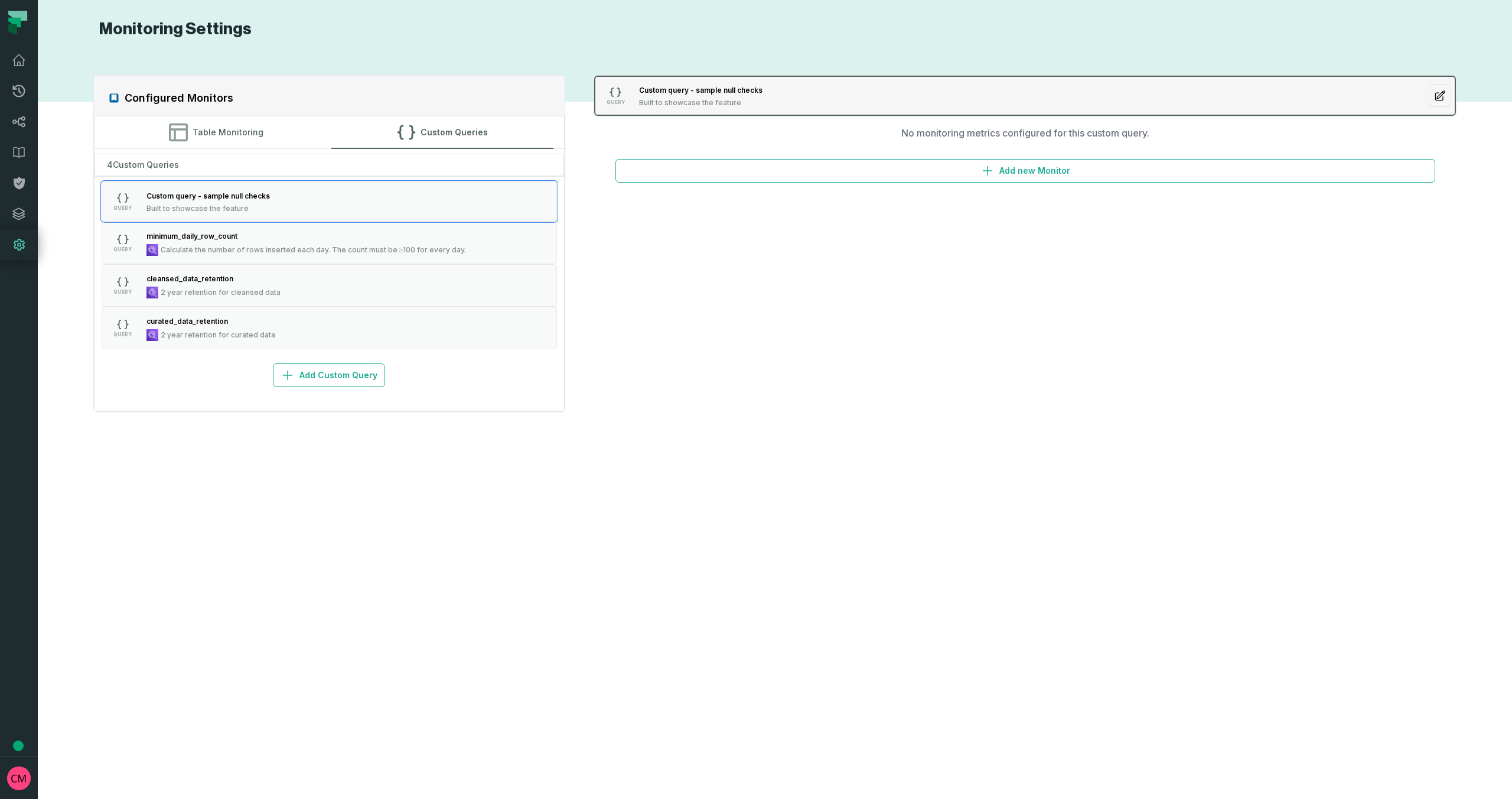
click at [865, 94] on div "QUERY Custom query - sample null checks Built to showcase the feature" at bounding box center [744, 96] width 296 height 24
click at [673, 96] on div "Custom query - sample null checks Built to showcase the feature" at bounding box center [700, 96] width 133 height 24
click at [1436, 96] on icon "button" at bounding box center [1440, 96] width 12 height 12
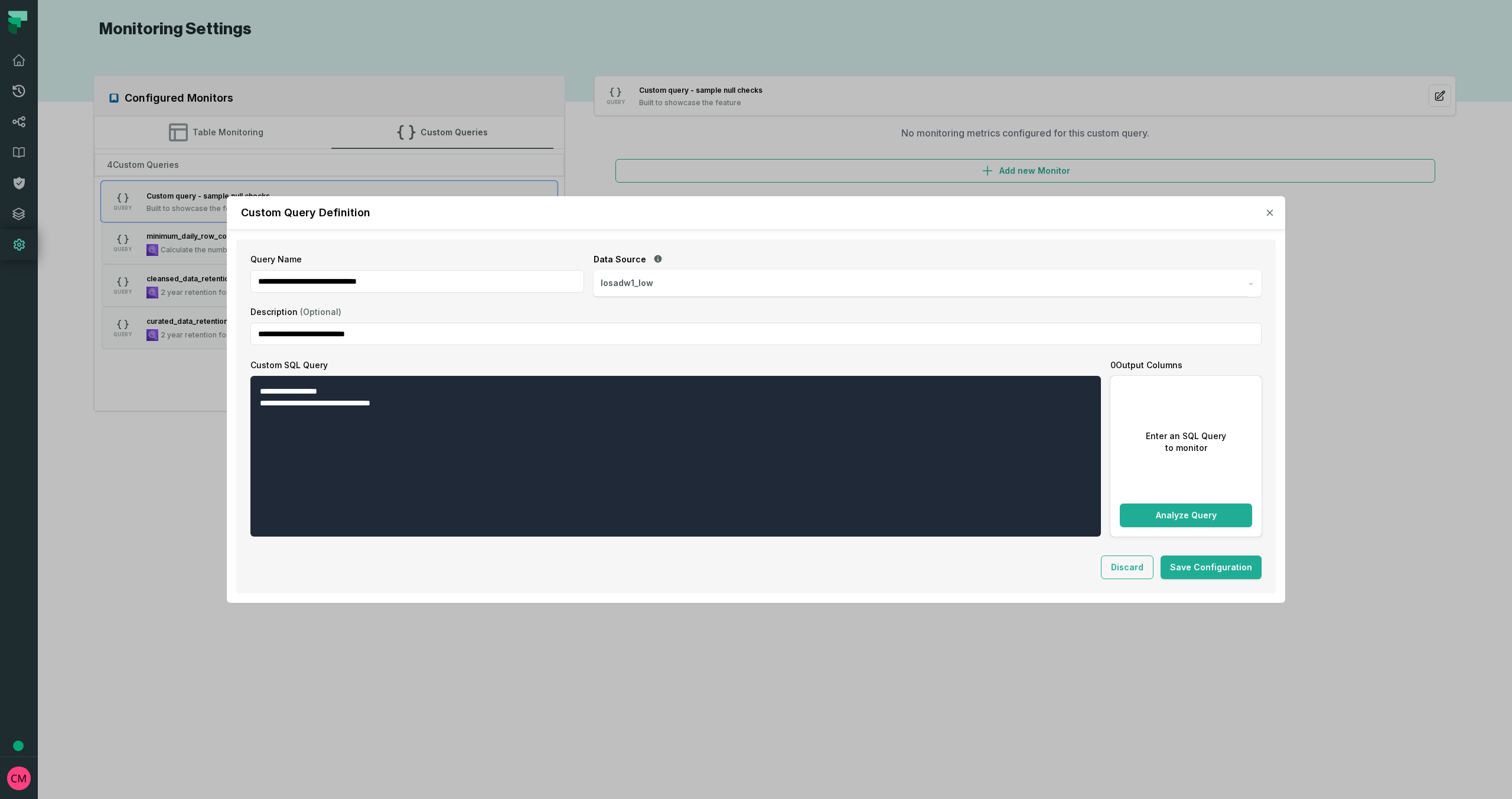
click at [1269, 214] on icon "button" at bounding box center [1270, 213] width 7 height 7
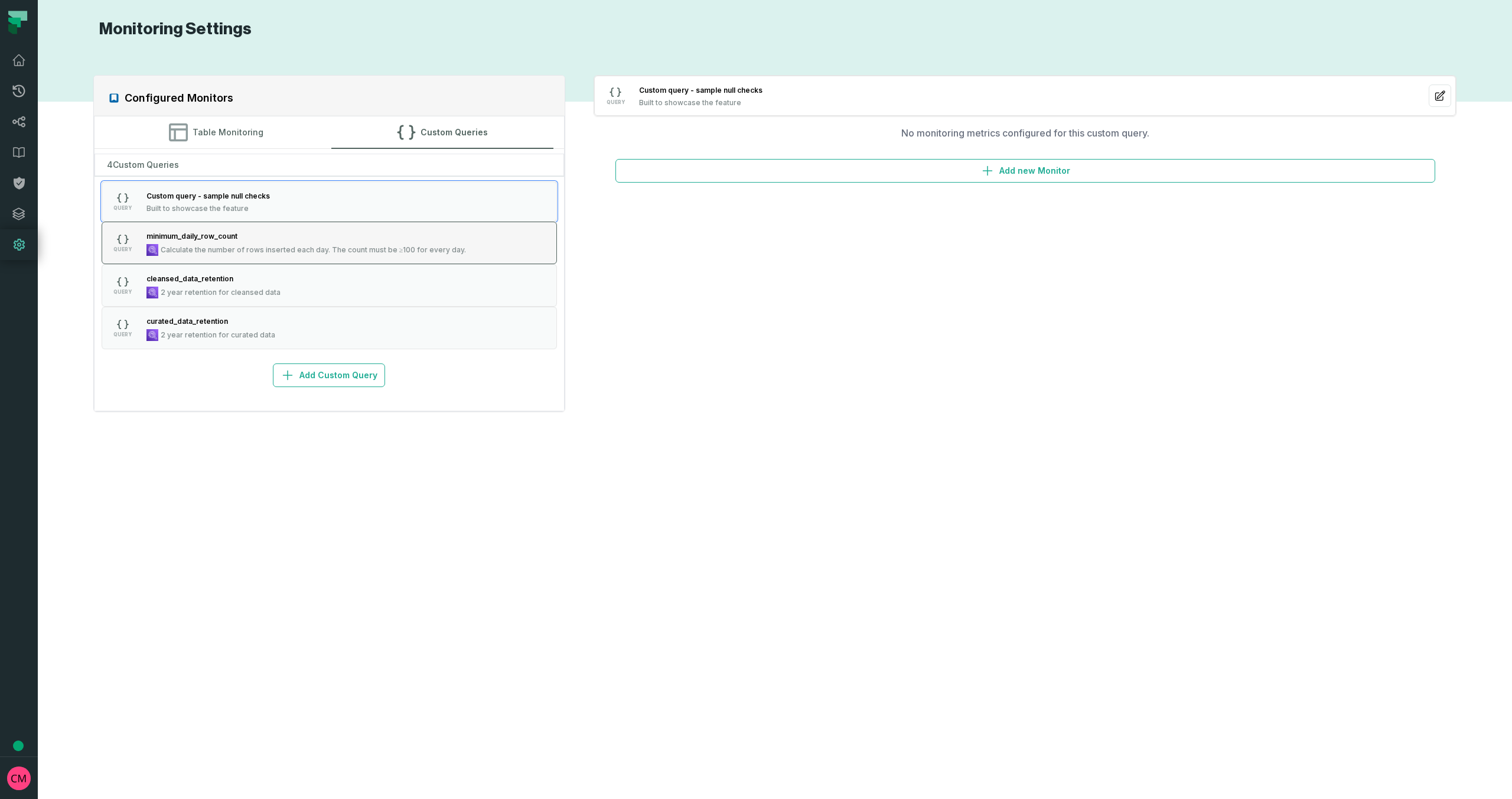
click at [295, 240] on div "minimum_daily_row_count" at bounding box center [306, 236] width 320 height 12
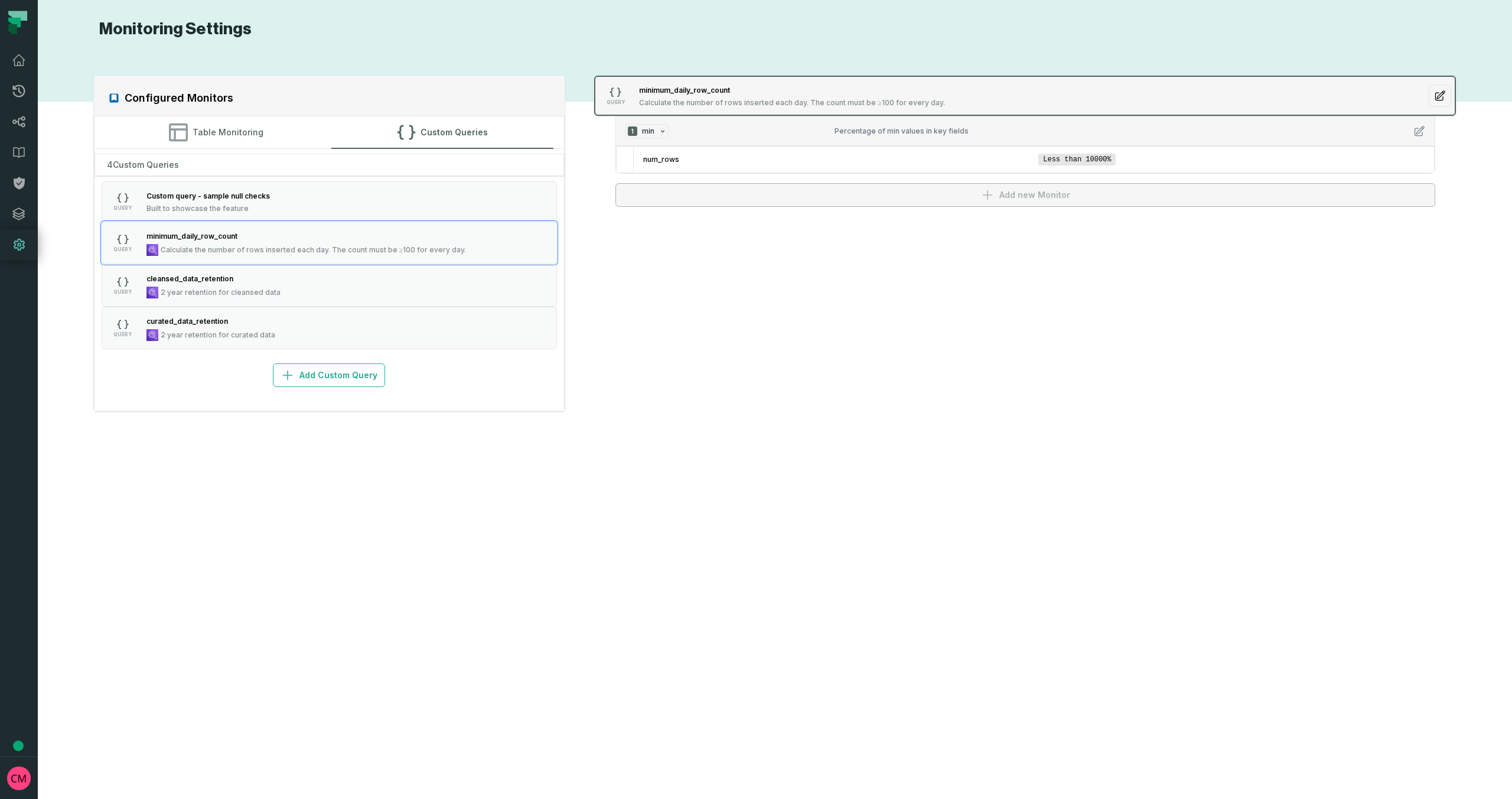
click at [729, 90] on span "minimum_daily_row_count" at bounding box center [684, 90] width 91 height 9
click at [680, 98] on span "Calculate the number of rows inserted each day. The count must be ≥100 for ever…" at bounding box center [792, 103] width 306 height 10
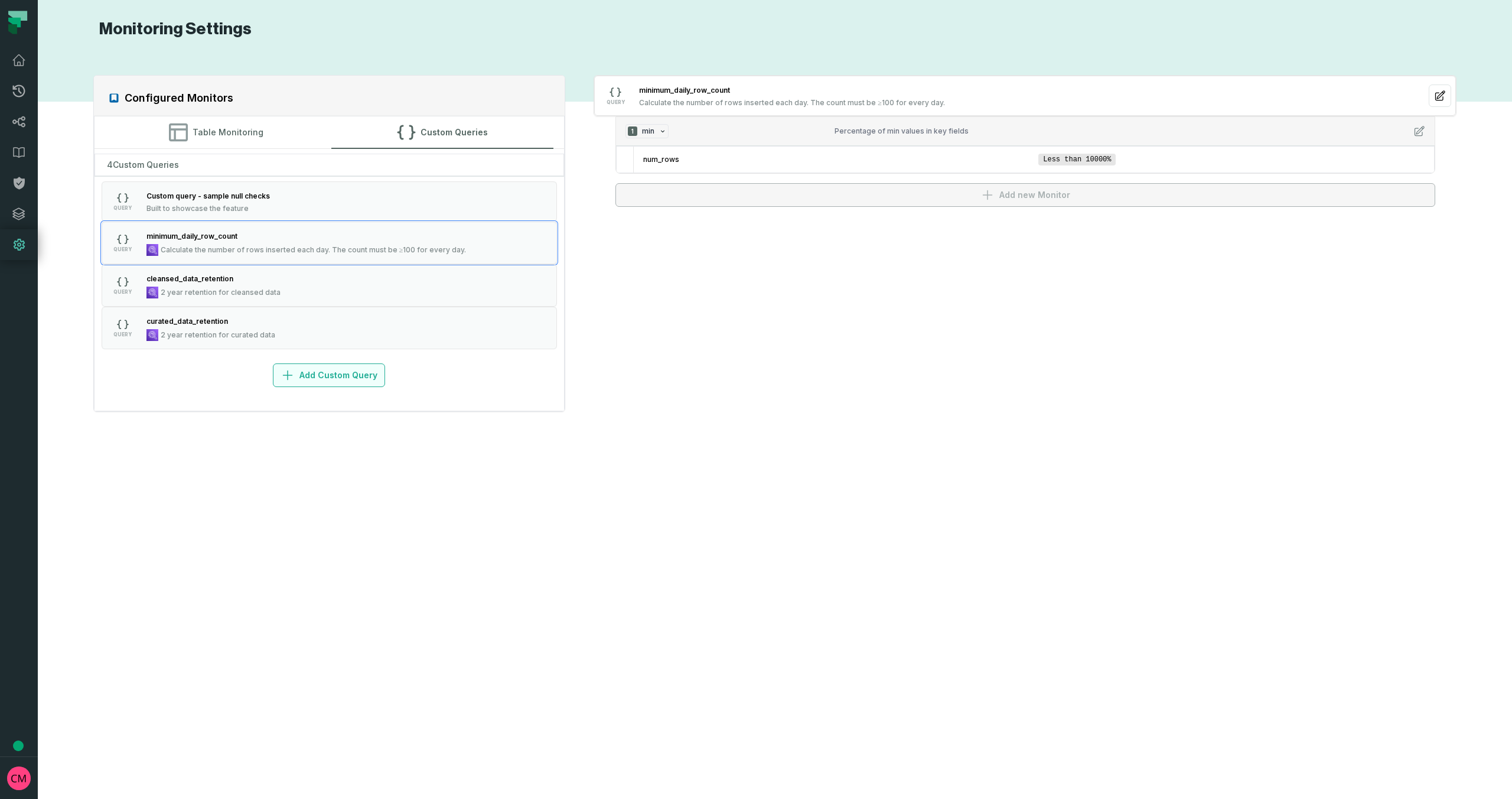
click at [344, 378] on button "Add Custom Query" at bounding box center [329, 375] width 112 height 24
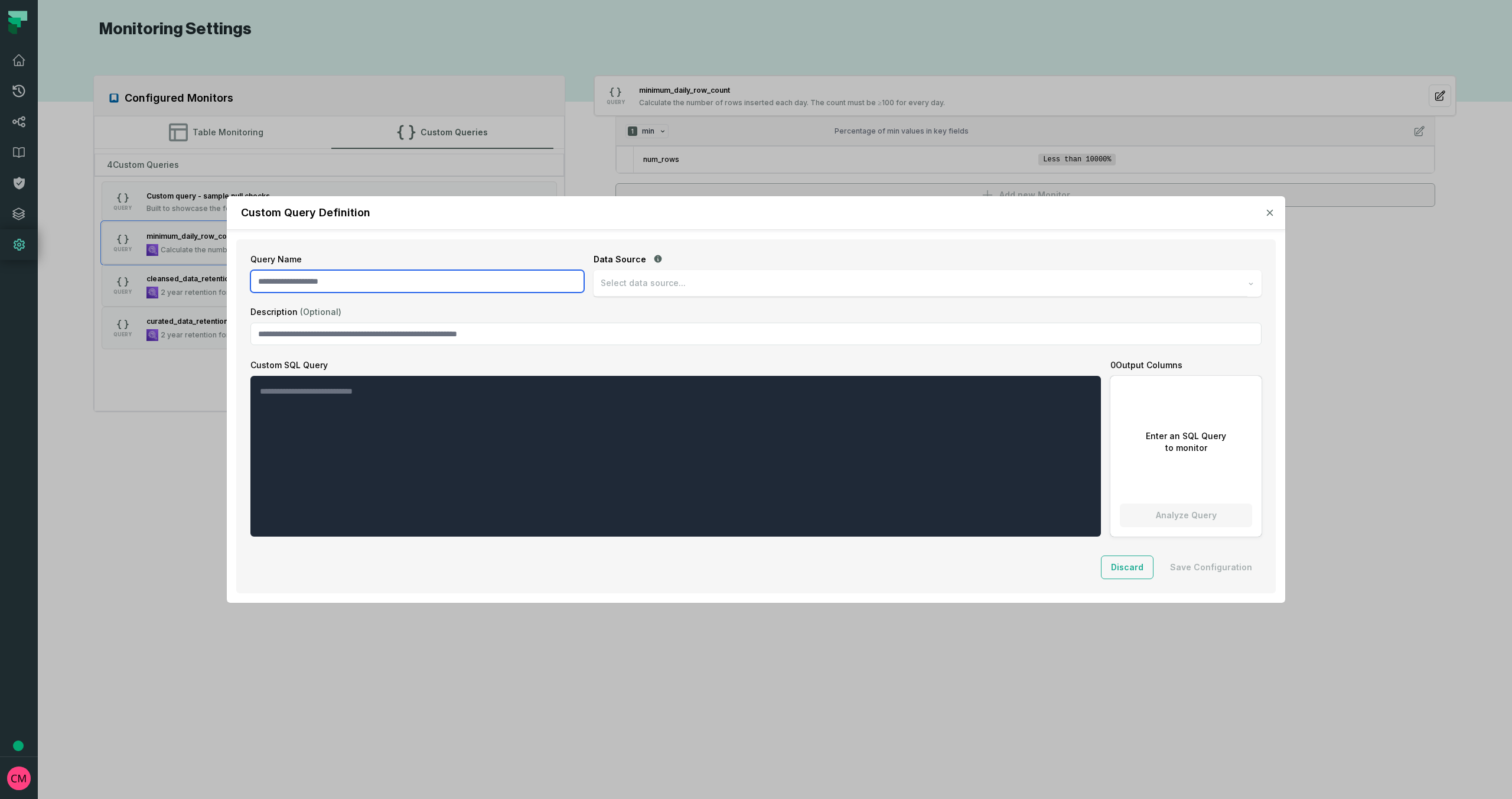
click at [312, 281] on input "Query Name" at bounding box center [417, 281] width 334 height 23
click at [680, 289] on span "Select data source..." at bounding box center [643, 283] width 85 height 12
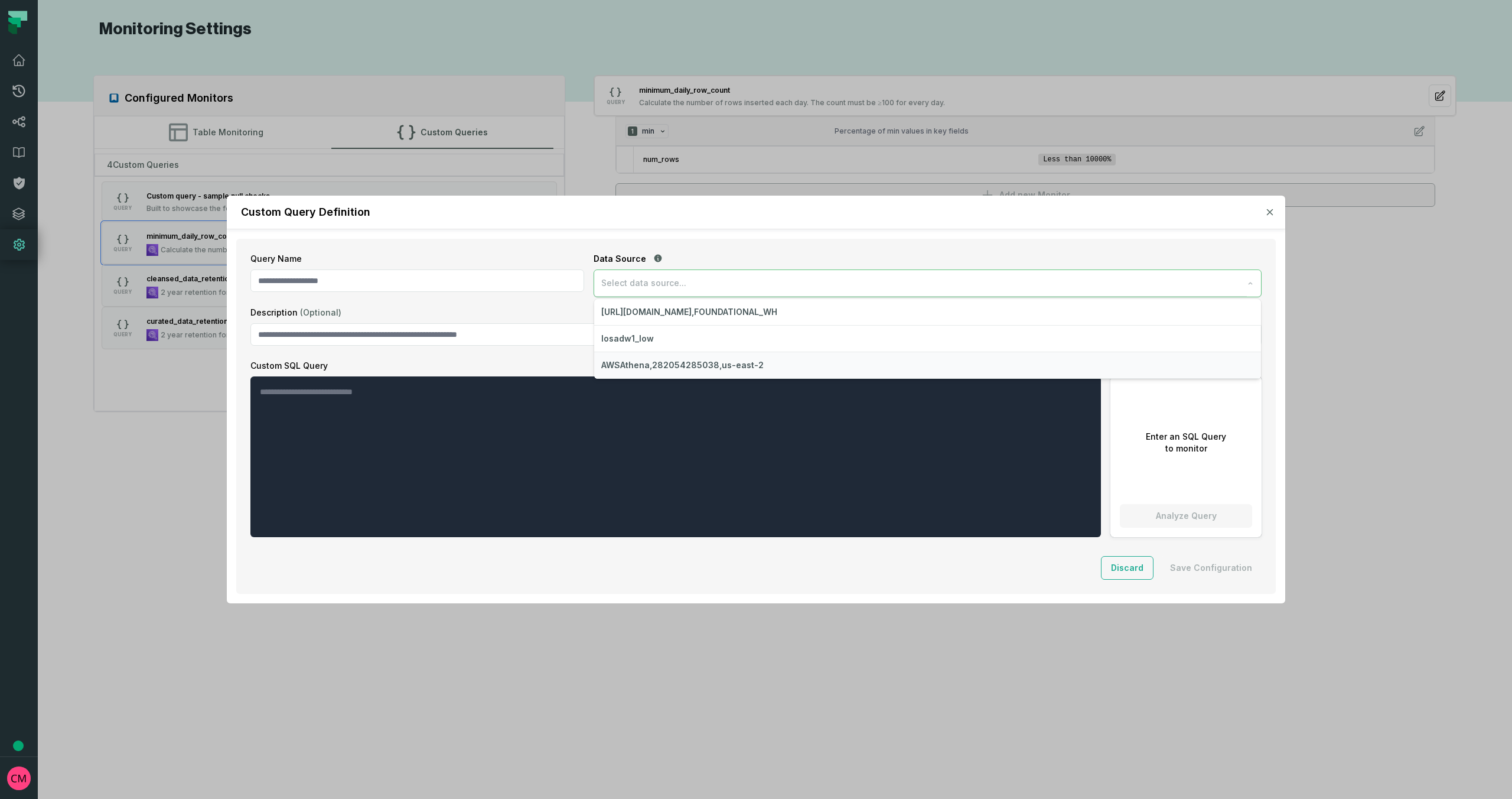
click at [697, 369] on span "AWSAthena,282054285038,us-east-2" at bounding box center [682, 365] width 162 height 12
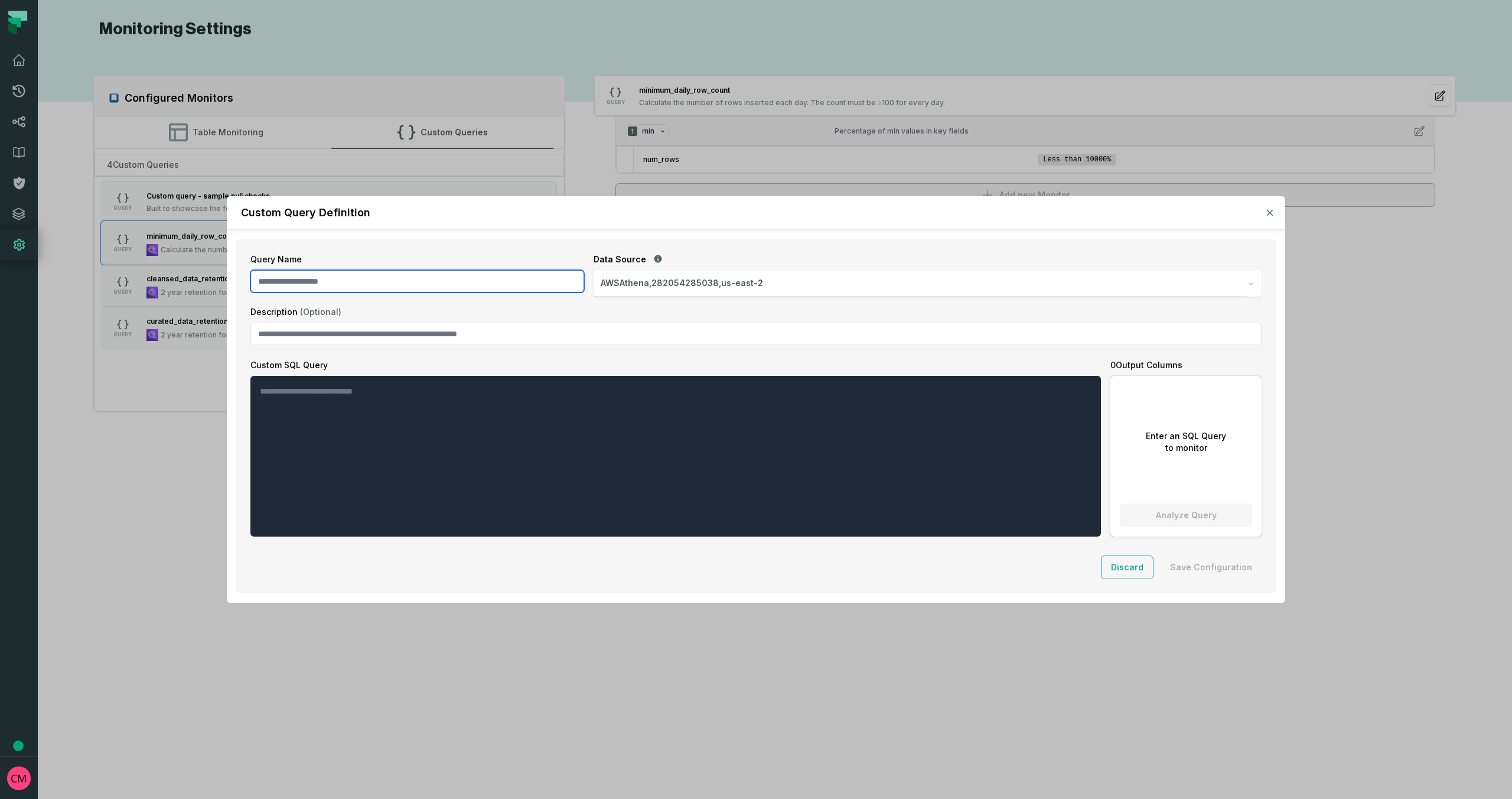
click at [300, 281] on input "Query Name" at bounding box center [417, 281] width 334 height 23
type input "****"
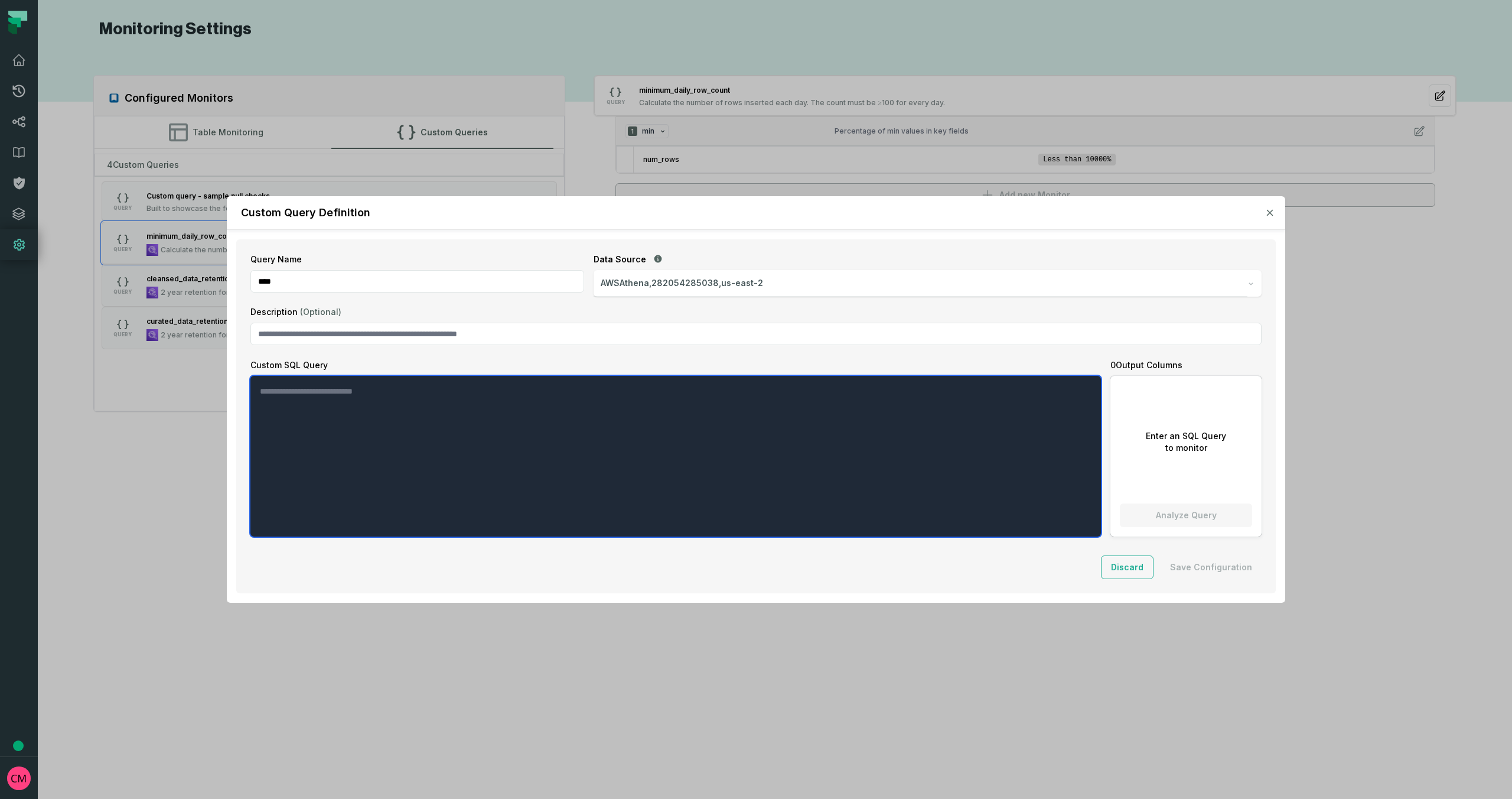
click at [501, 429] on textarea "Custom SQL Query" at bounding box center [675, 456] width 850 height 161
paste textarea "**********"
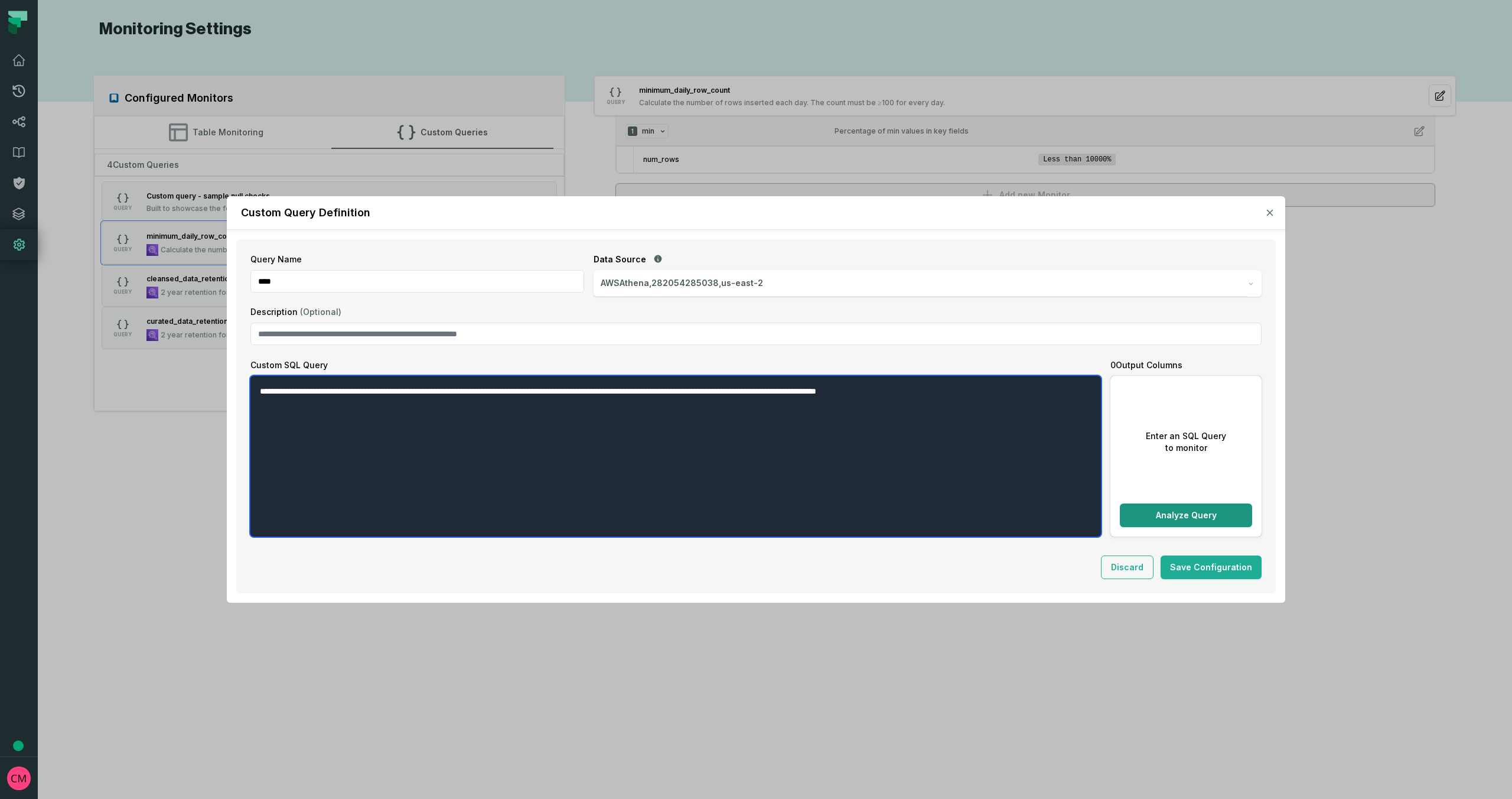
type textarea "**********"
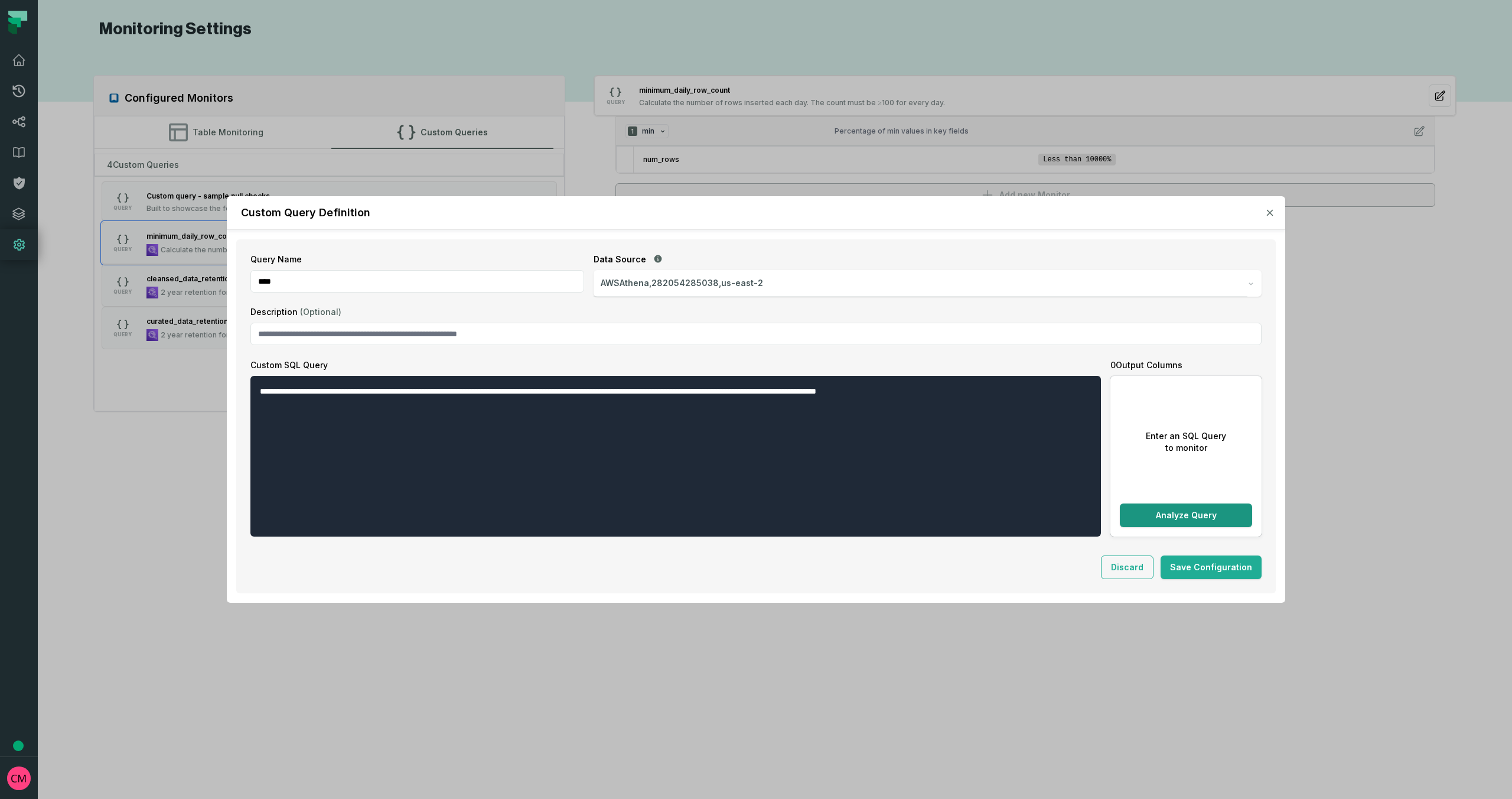
click at [1197, 518] on button "Analyze Query" at bounding box center [1186, 515] width 132 height 24
click at [1199, 571] on button "Save Configuration" at bounding box center [1211, 568] width 101 height 24
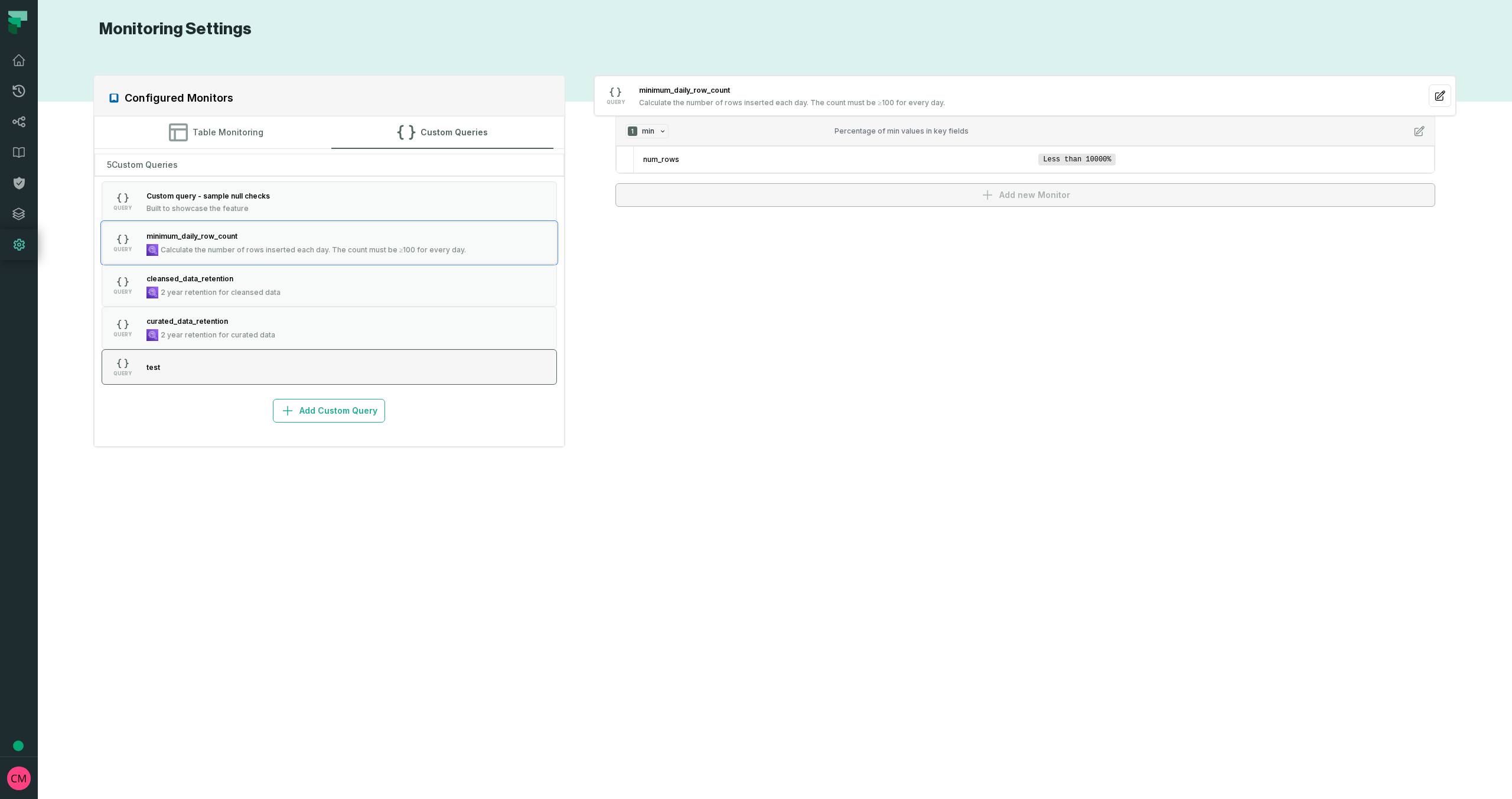
click at [331, 378] on button "QUERY test" at bounding box center [329, 367] width 456 height 36
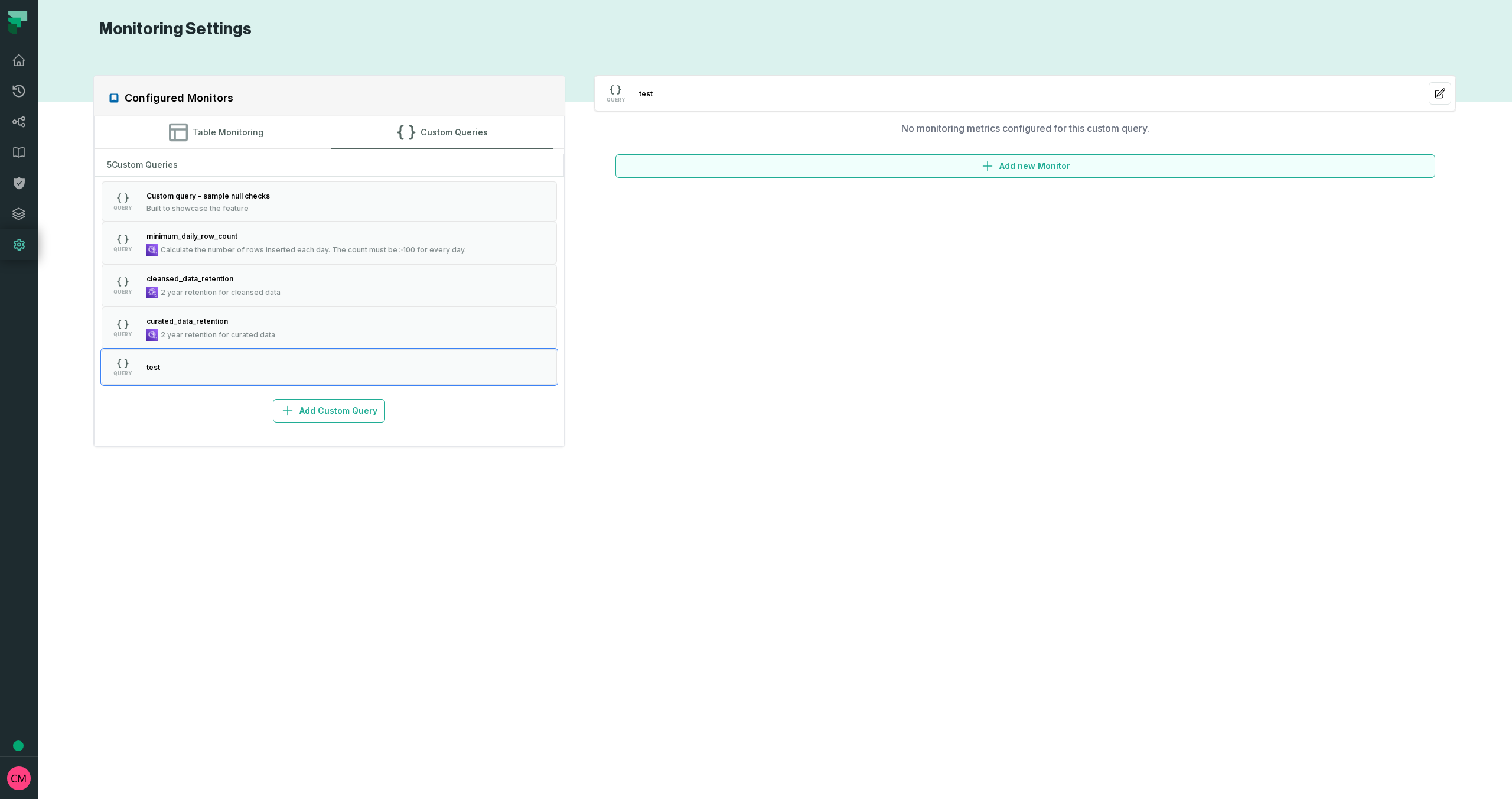
click at [1018, 163] on button "Add new Monitor" at bounding box center [1025, 166] width 820 height 24
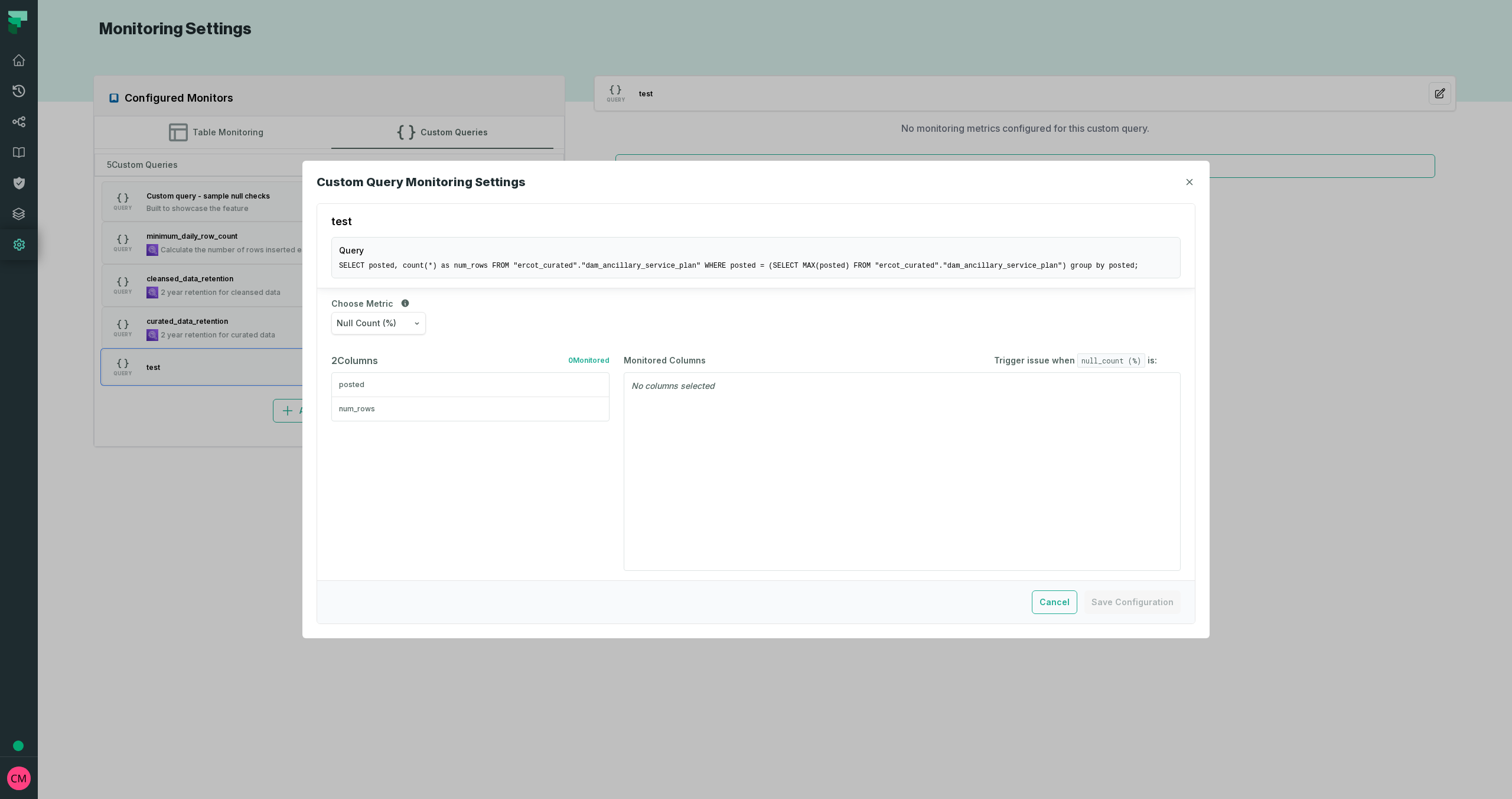
click at [420, 323] on icon "button" at bounding box center [417, 323] width 7 height 7
click at [365, 437] on div "Max" at bounding box center [383, 437] width 105 height 27
click at [724, 392] on p "No columns selected" at bounding box center [902, 386] width 556 height 26
click at [663, 386] on p "No columns selected" at bounding box center [902, 386] width 556 height 26
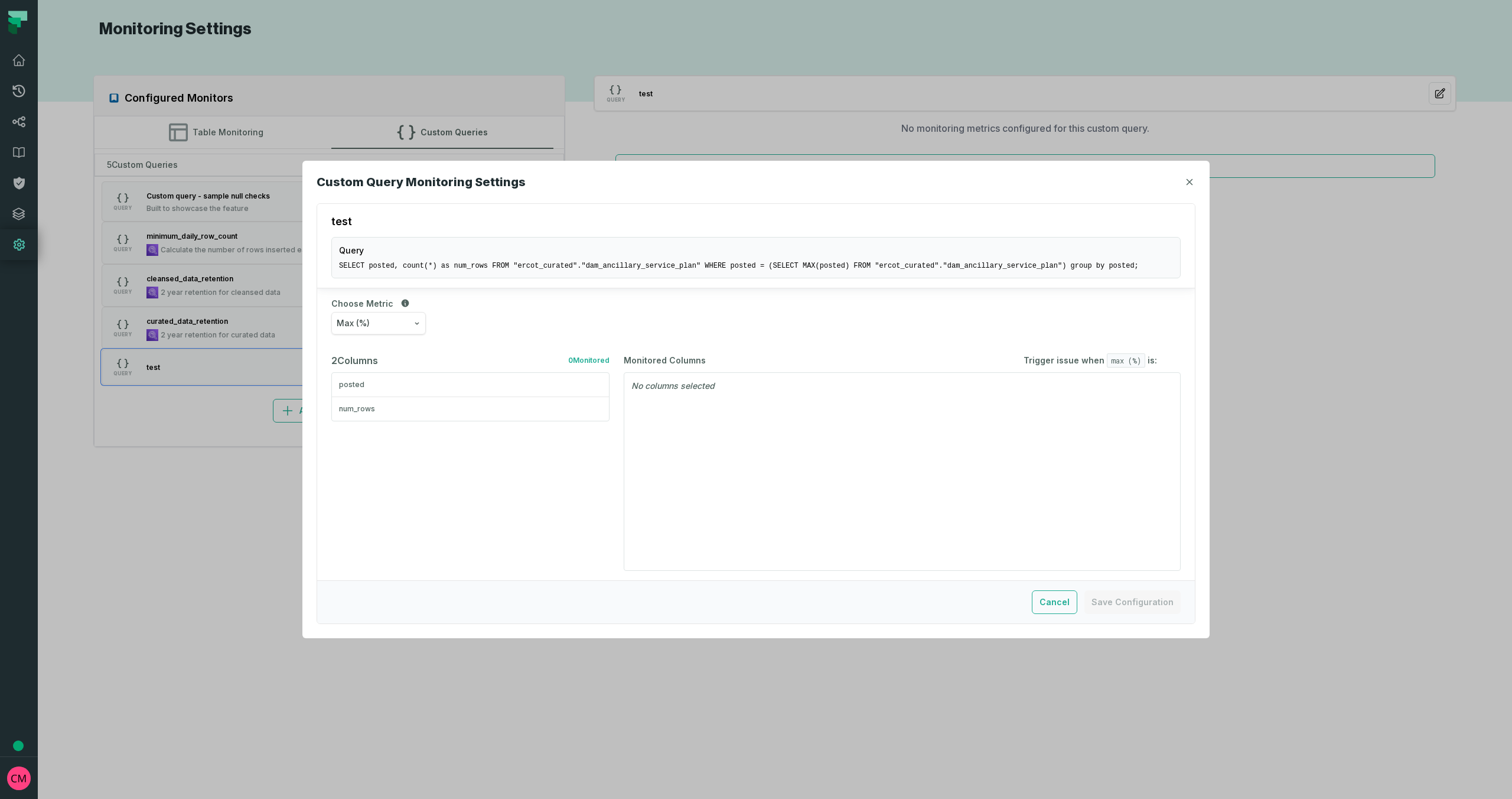
click at [392, 409] on div "num_rows" at bounding box center [470, 409] width 263 height 10
click at [1023, 388] on button "Not between" at bounding box center [1028, 388] width 57 height 10
click at [1021, 414] on div "Greater than" at bounding box center [1032, 414] width 74 height 24
click at [1130, 388] on input "number" at bounding box center [1124, 388] width 21 height 20
type input "*"
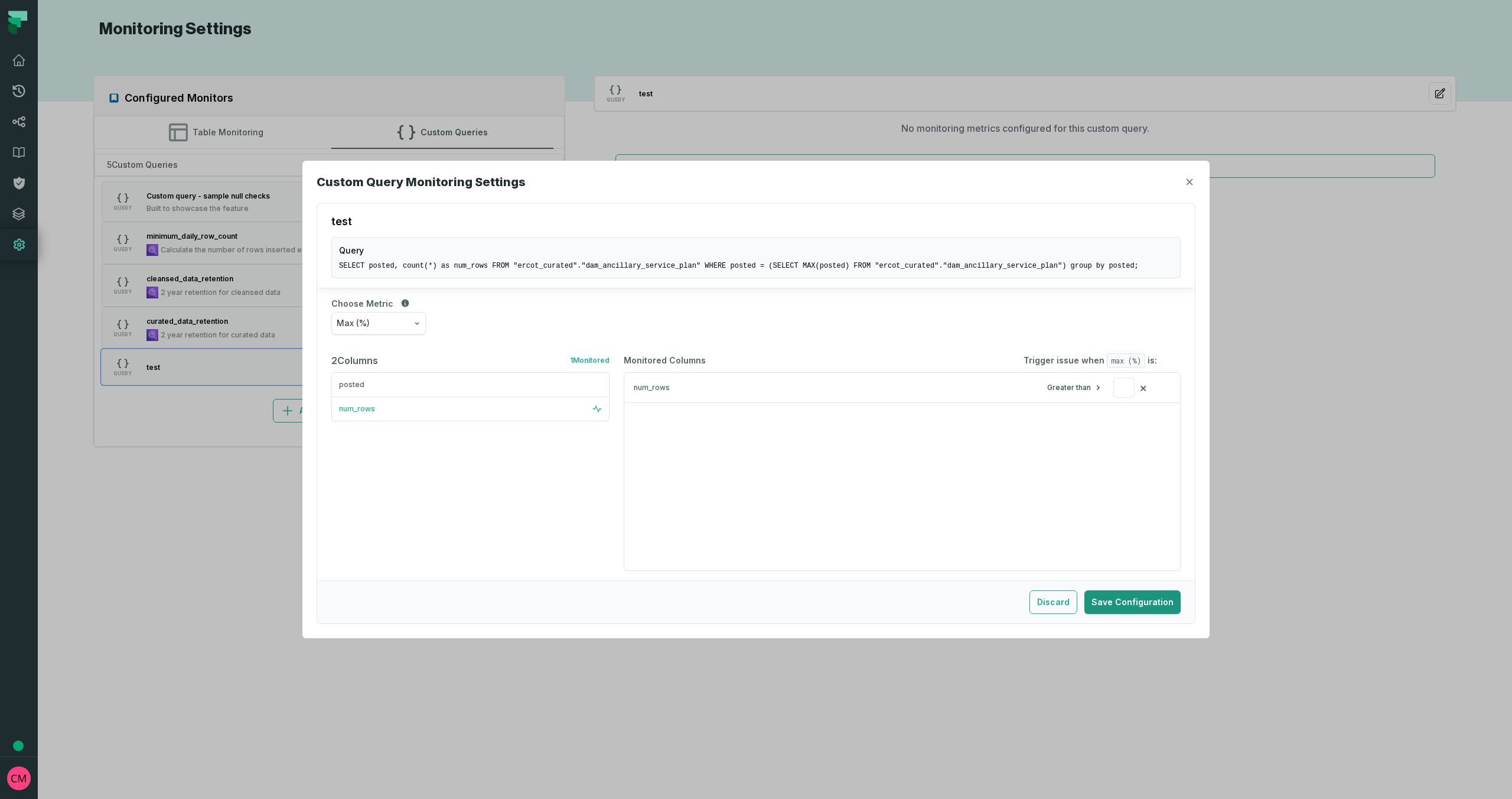
click at [1126, 604] on button "Save Configuration" at bounding box center [1133, 602] width 96 height 24
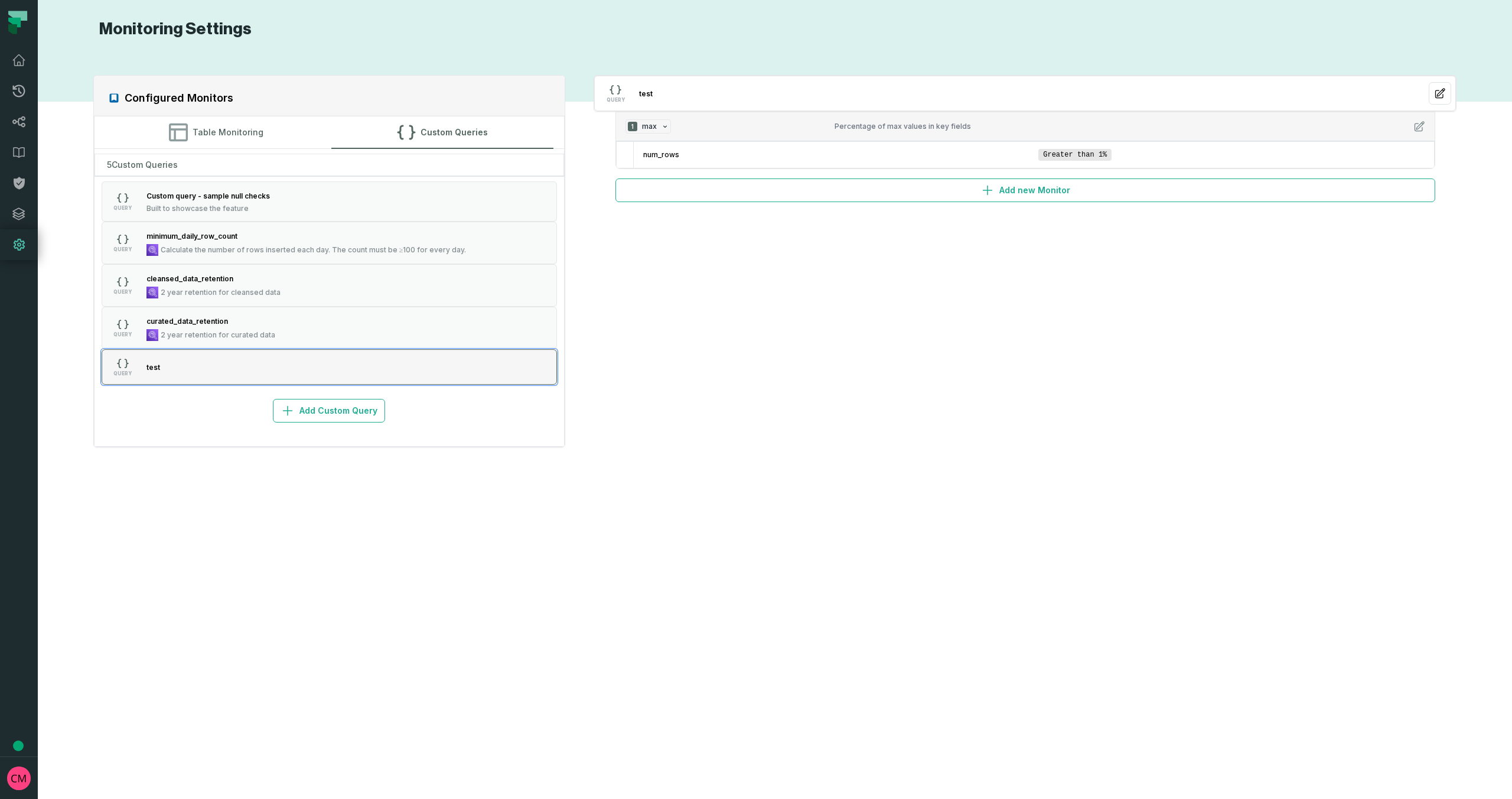
click at [459, 372] on button "QUERY test" at bounding box center [329, 367] width 456 height 36
